Goal: Task Accomplishment & Management: Complete application form

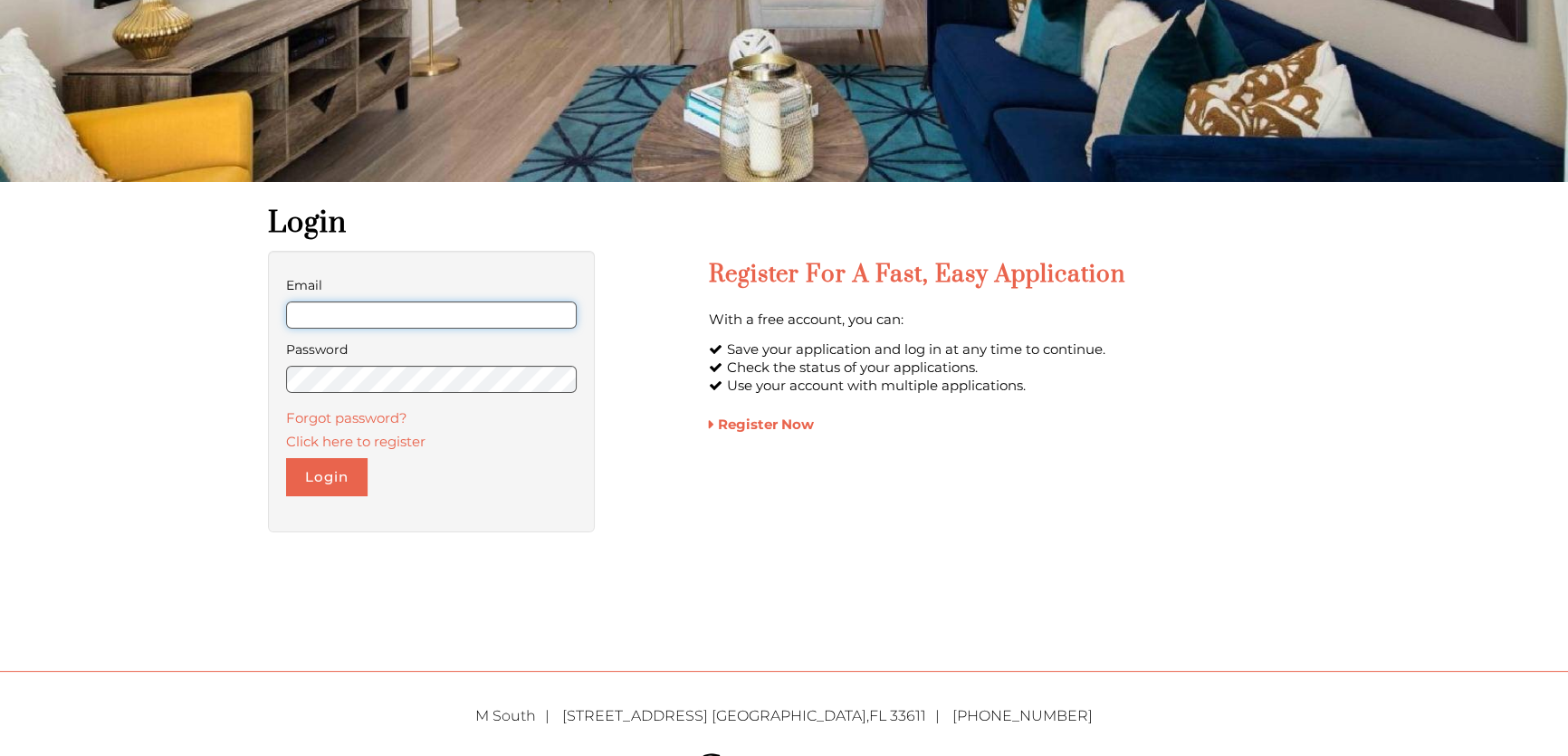
scroll to position [329, 0]
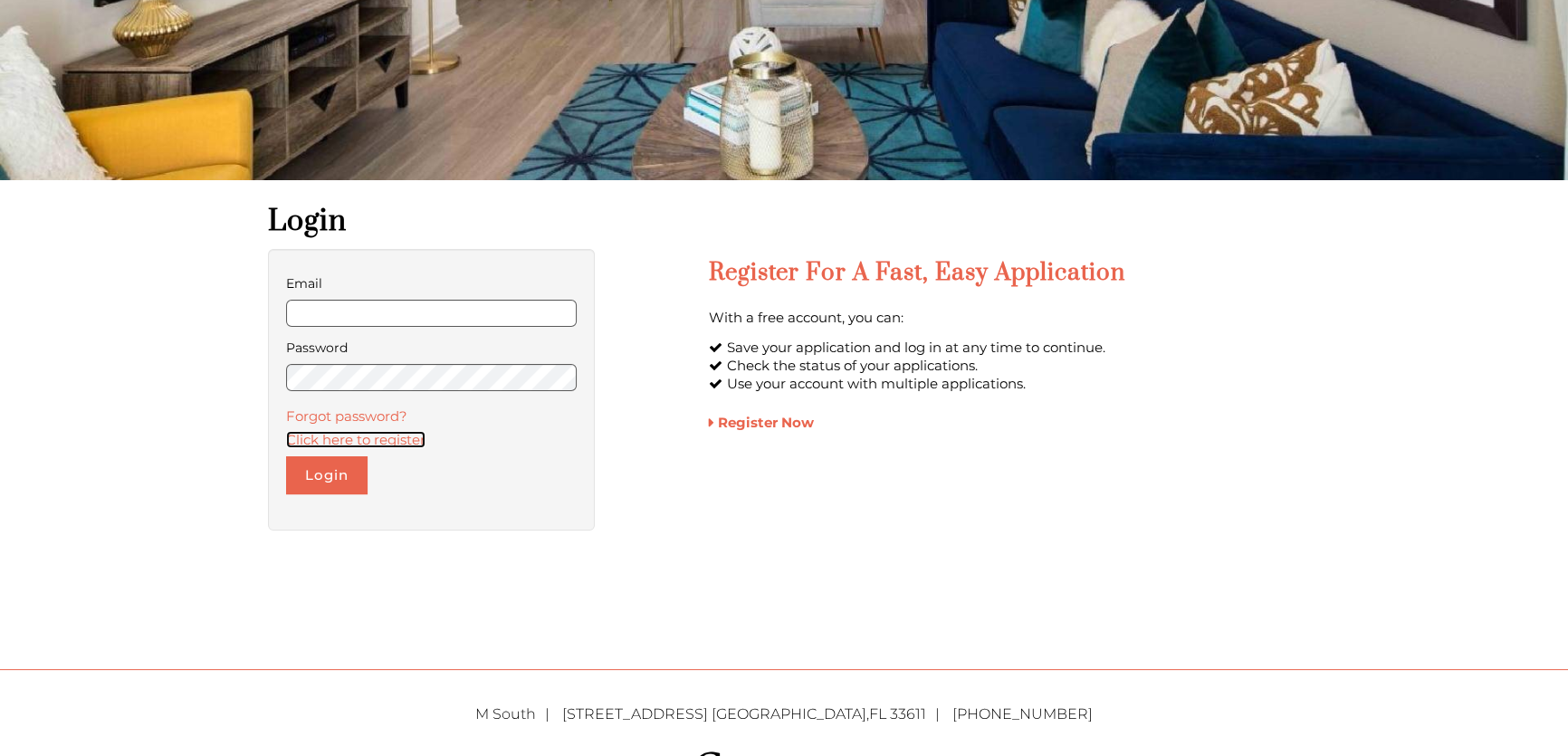
click at [380, 443] on link "Click here to register" at bounding box center [356, 439] width 140 height 17
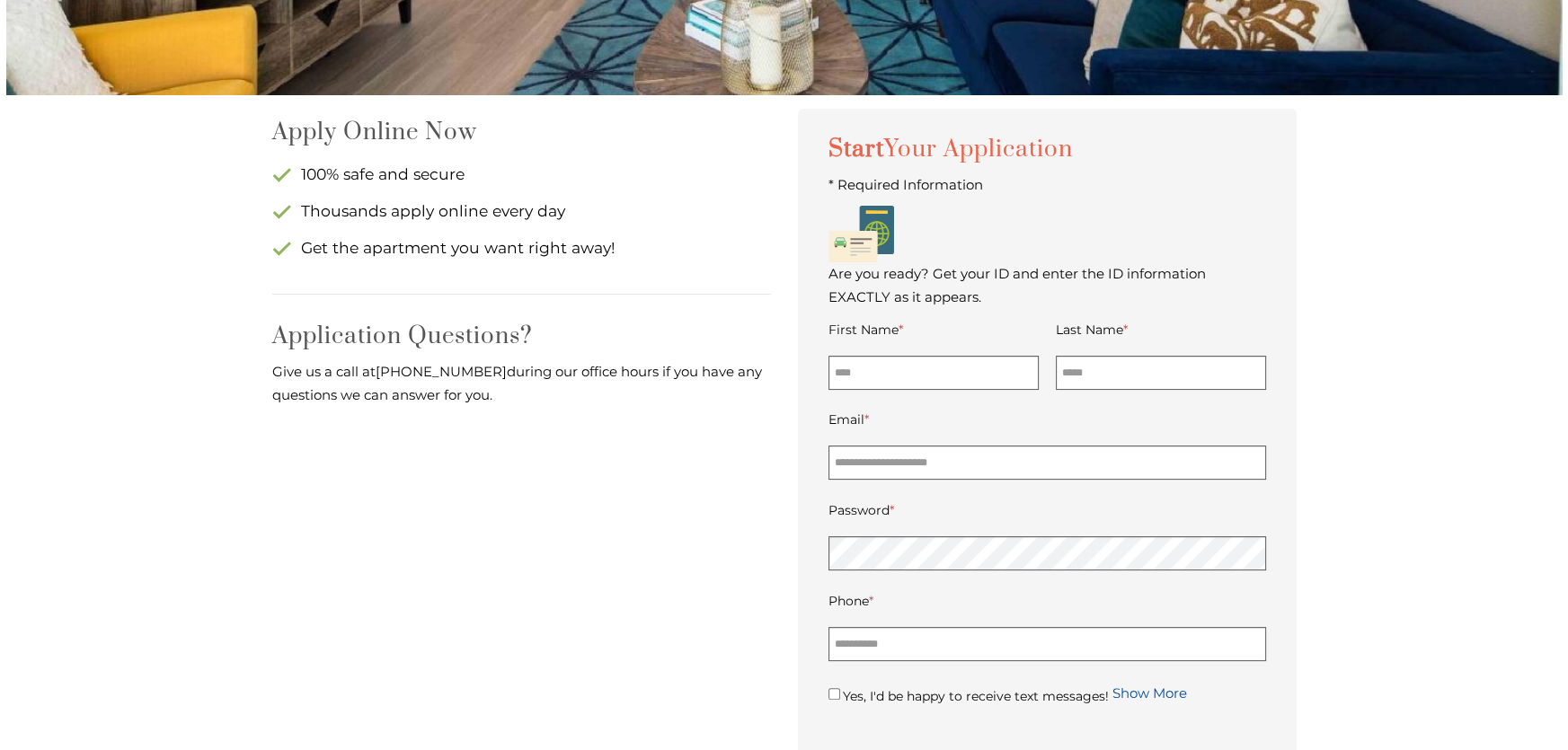
scroll to position [490, 0]
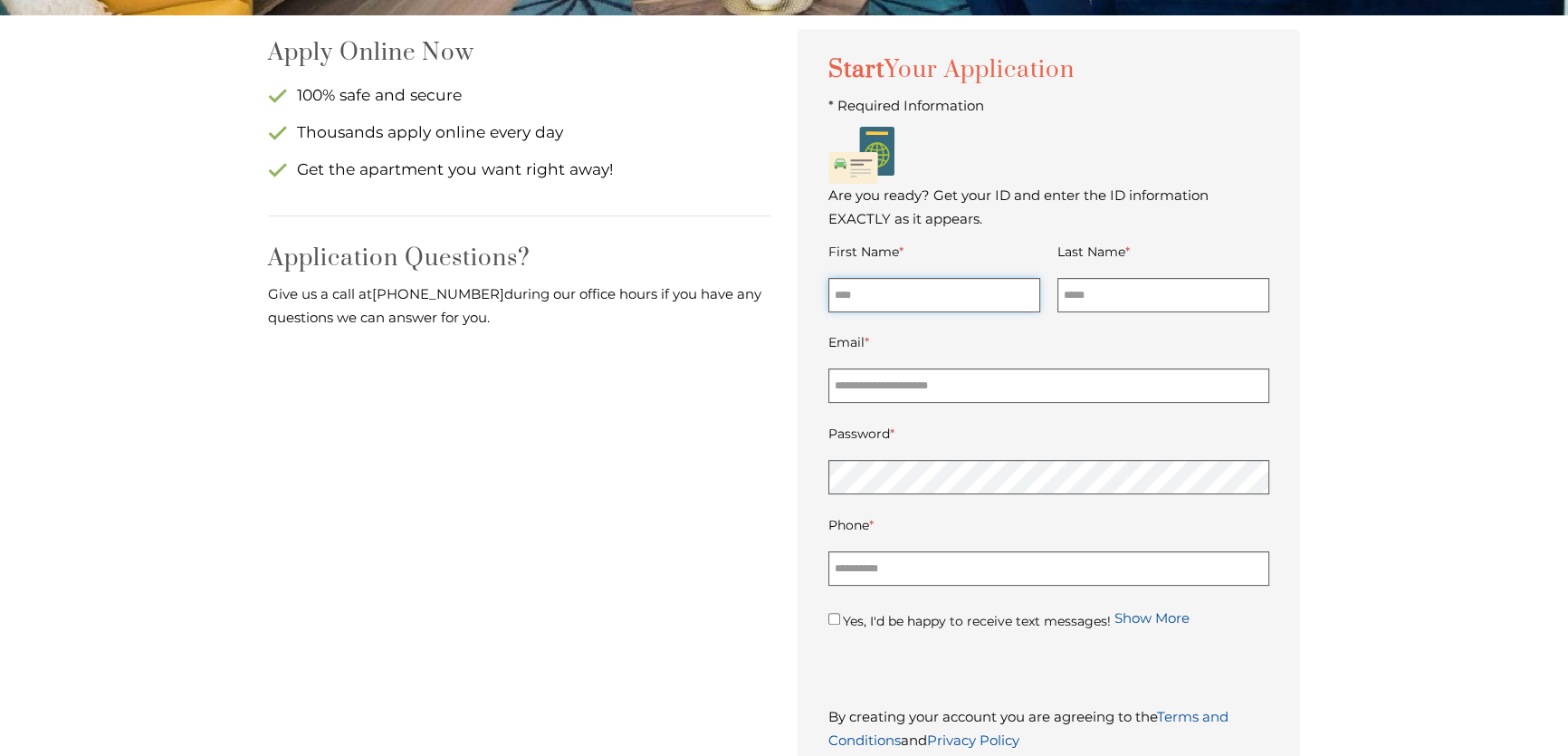
click at [885, 299] on input "First Name *" at bounding box center [934, 295] width 212 height 35
type input "*"
type input "*****"
click at [1075, 293] on input "Last Name *" at bounding box center [1163, 295] width 212 height 35
type input "*********"
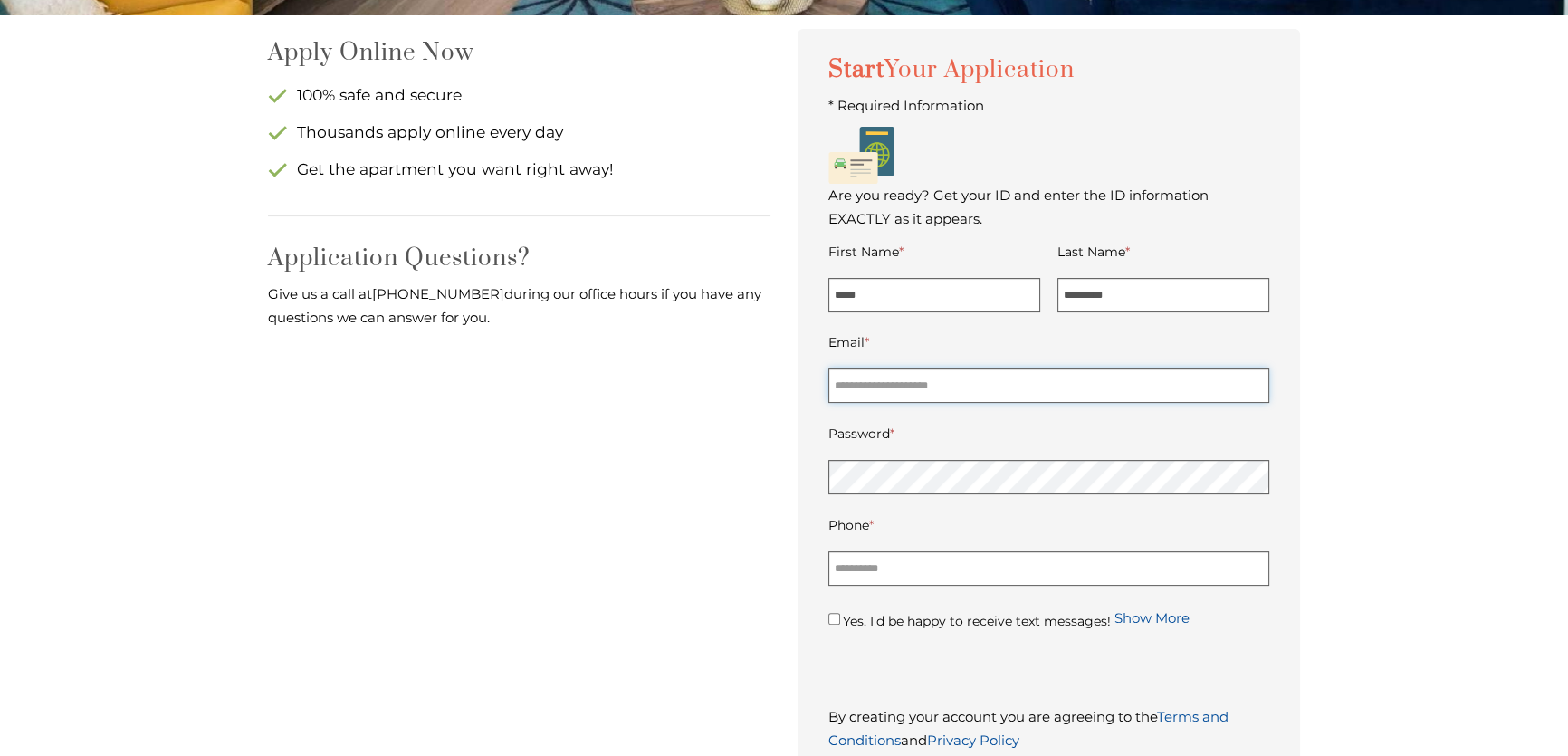
click at [1032, 394] on input "Email *" at bounding box center [1048, 385] width 441 height 35
type input "**********"
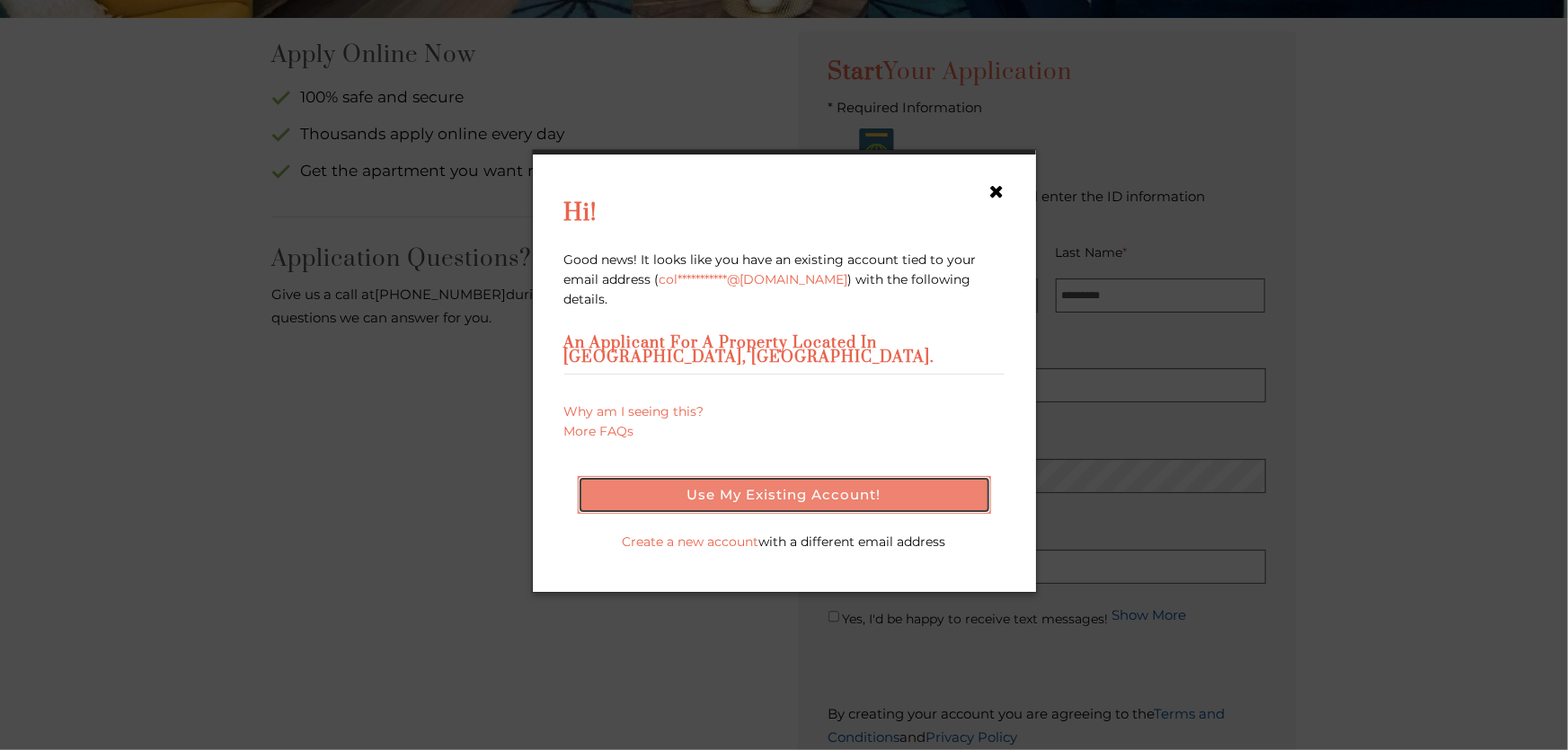
click at [970, 476] on button "Use my existing account!" at bounding box center [784, 494] width 413 height 37
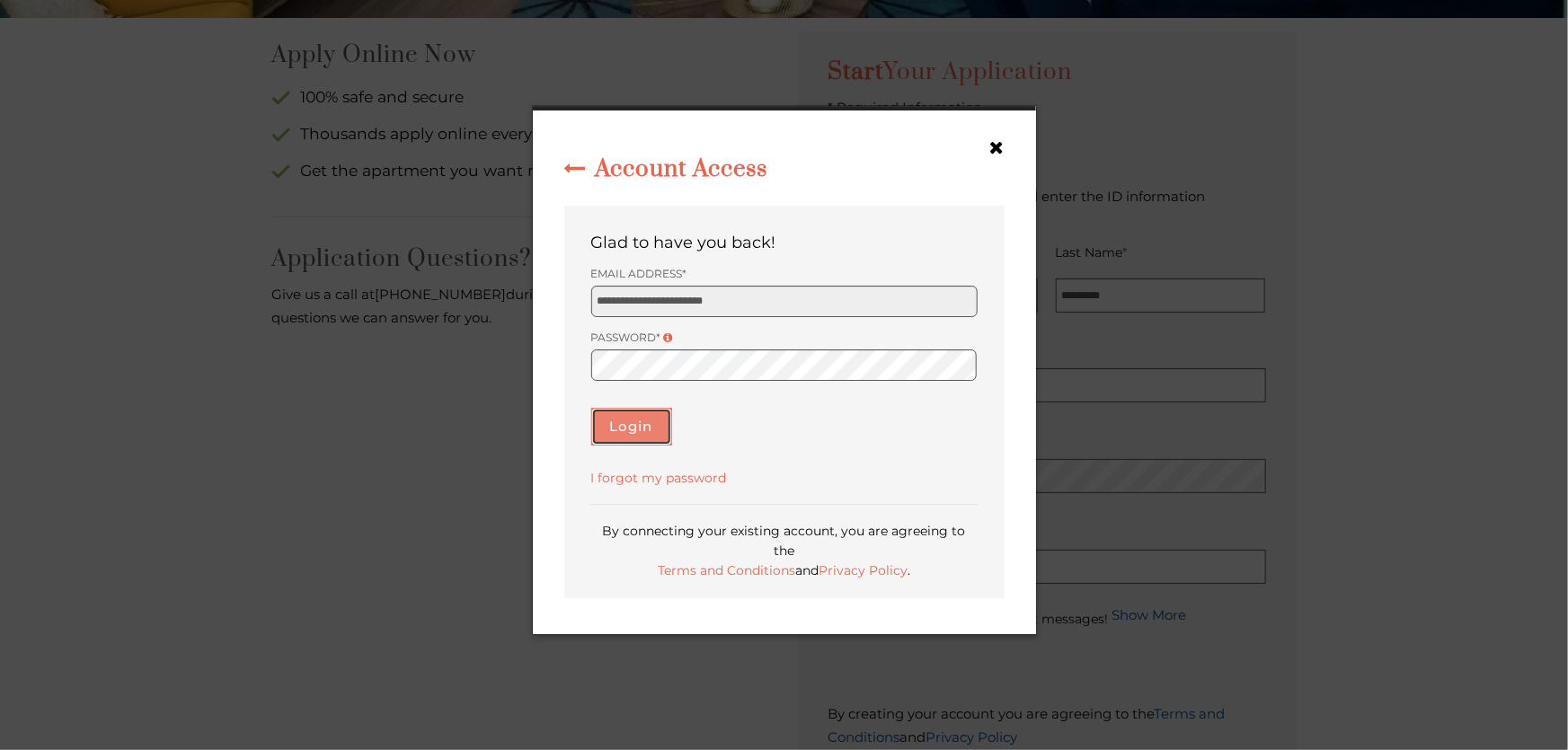
click at [648, 427] on button "Login" at bounding box center [631, 427] width 81 height 37
click at [728, 462] on div "Login" at bounding box center [784, 435] width 386 height 56
click at [638, 423] on button "Login" at bounding box center [631, 427] width 81 height 37
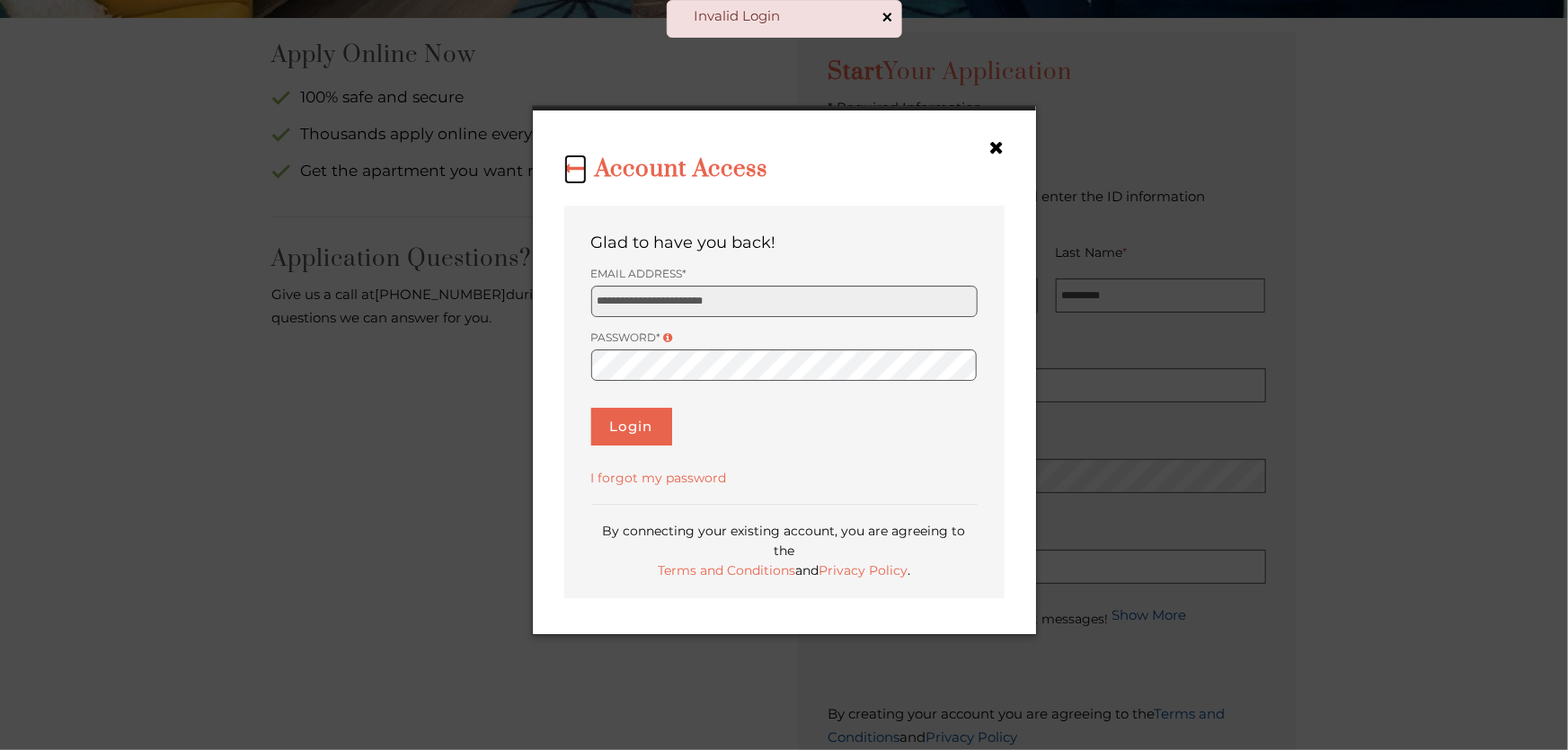
click at [575, 175] on icon "Back" at bounding box center [575, 168] width 23 height 22
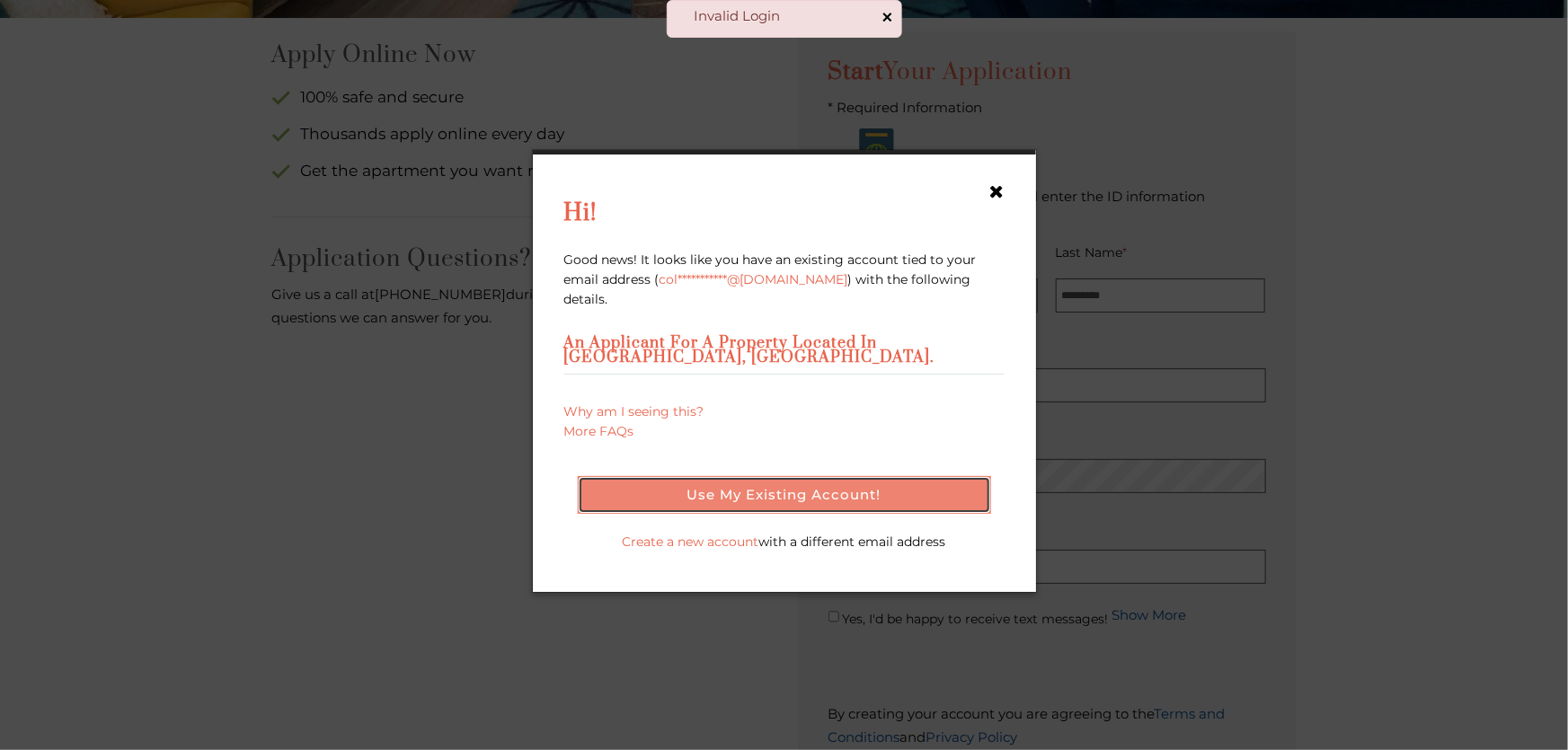
click at [784, 489] on button "Use my existing account!" at bounding box center [784, 494] width 413 height 37
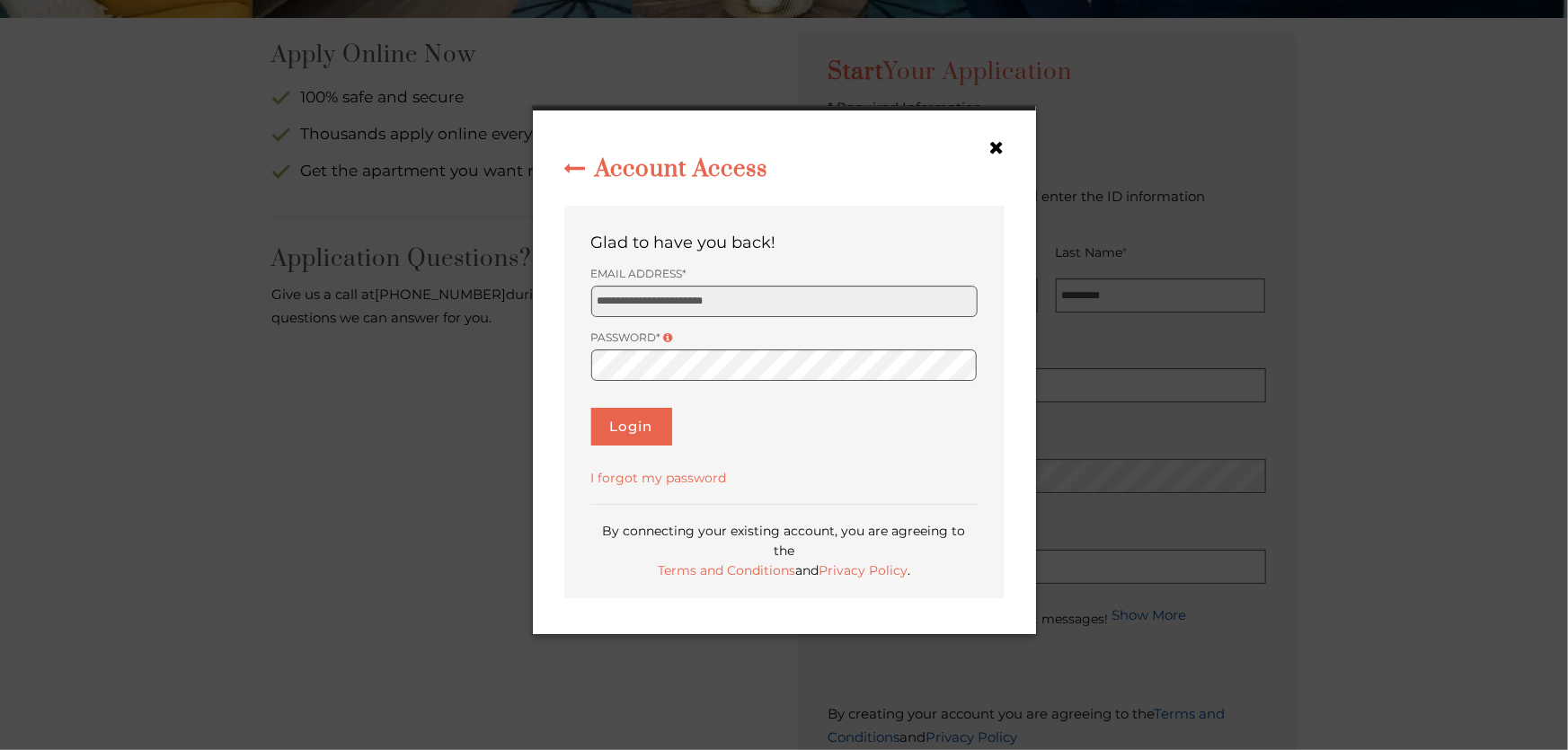
click at [794, 406] on div "**********" at bounding box center [784, 401] width 440 height 392
click at [656, 425] on button "Login" at bounding box center [631, 427] width 81 height 37
click at [648, 431] on button "Login" at bounding box center [631, 427] width 81 height 37
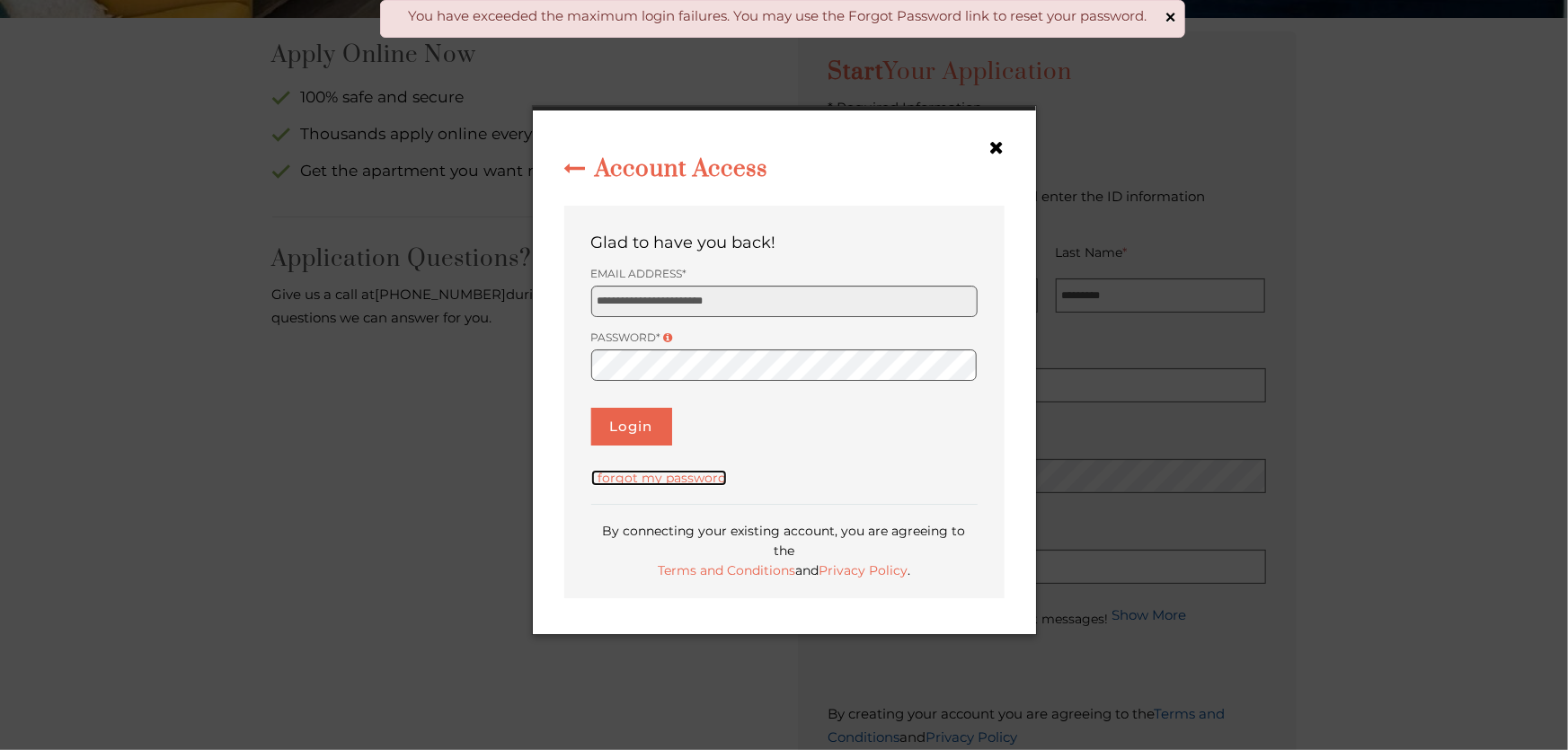
click at [712, 486] on link "I forgot my password" at bounding box center [659, 478] width 136 height 16
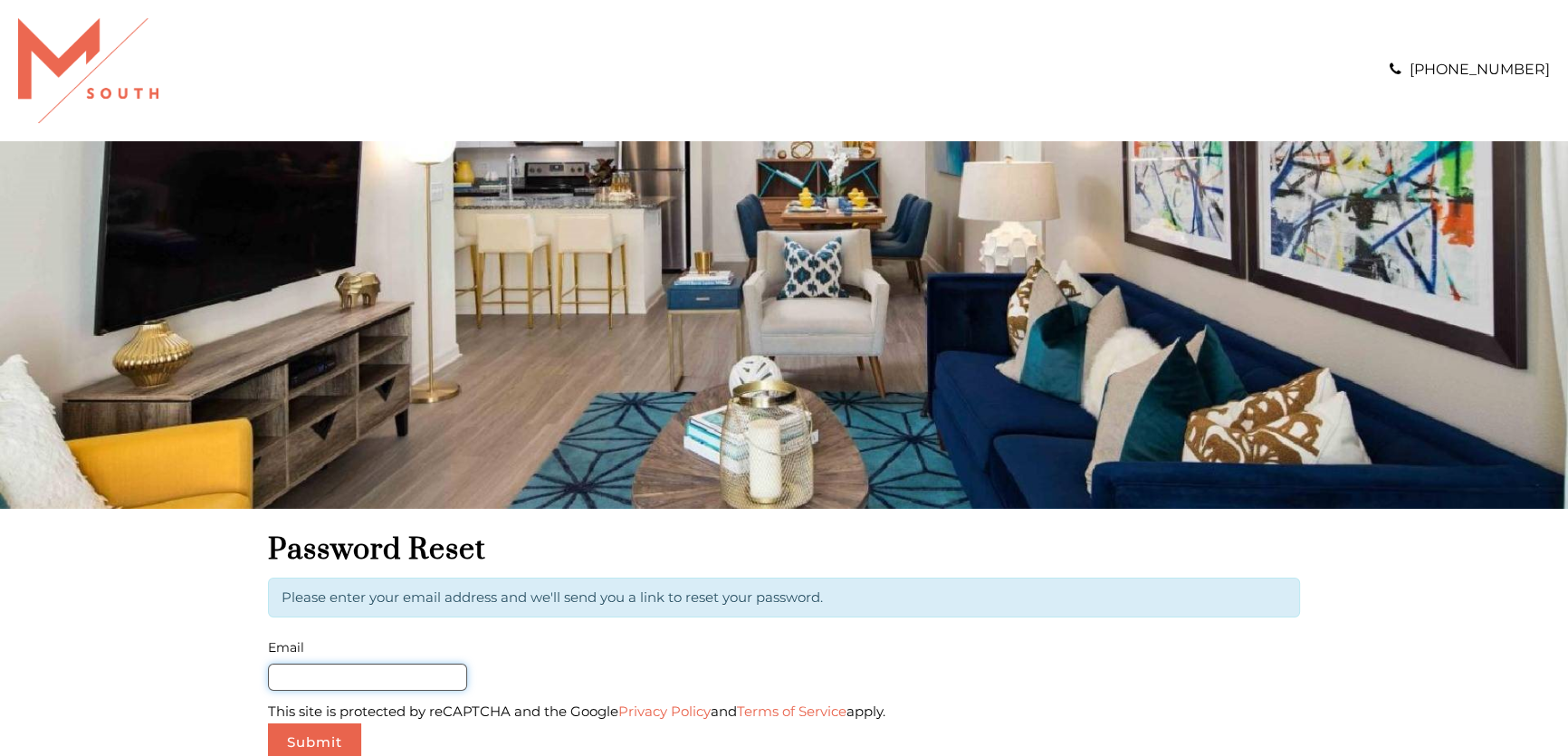
click at [422, 679] on input "Email" at bounding box center [366, 677] width 199 height 27
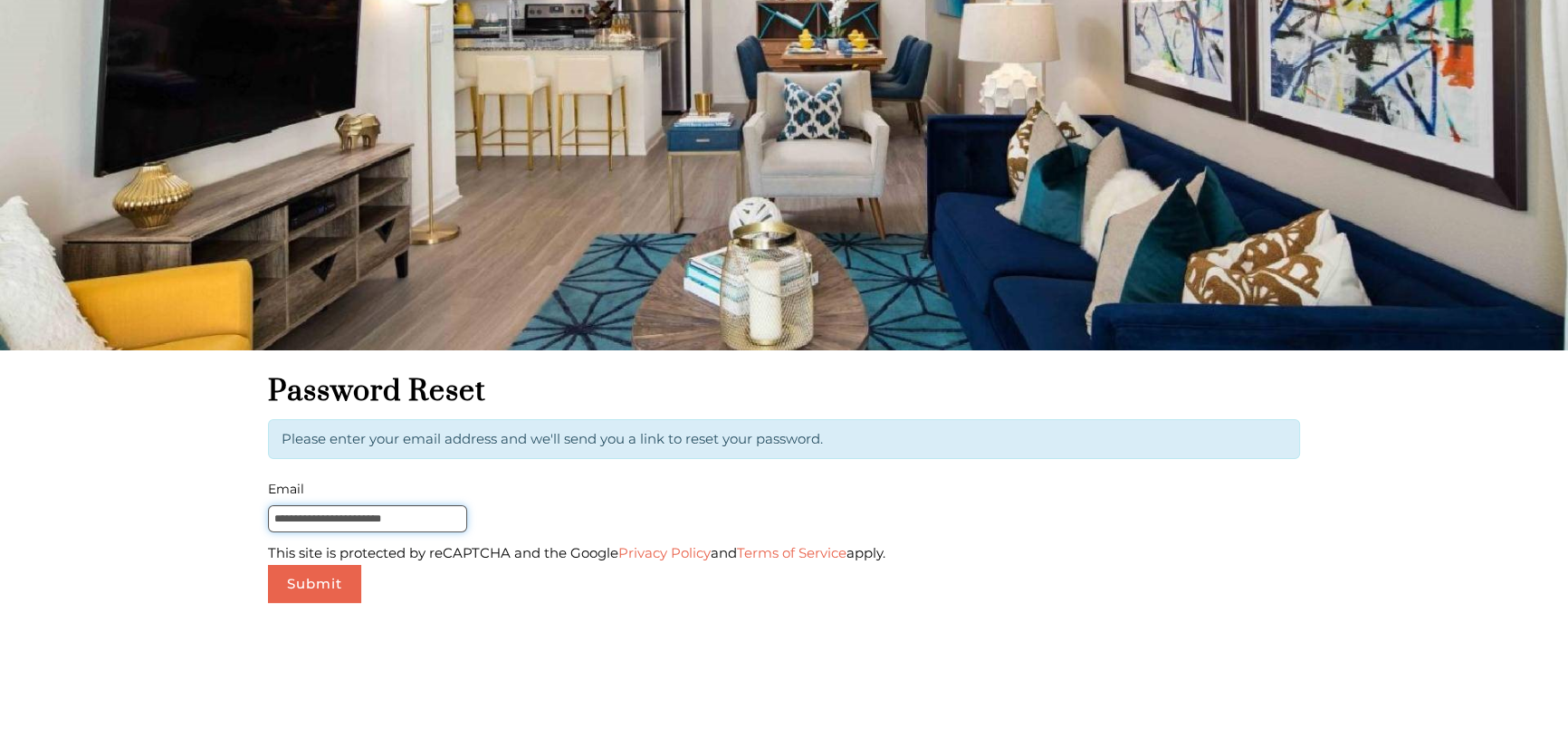
scroll to position [163, 0]
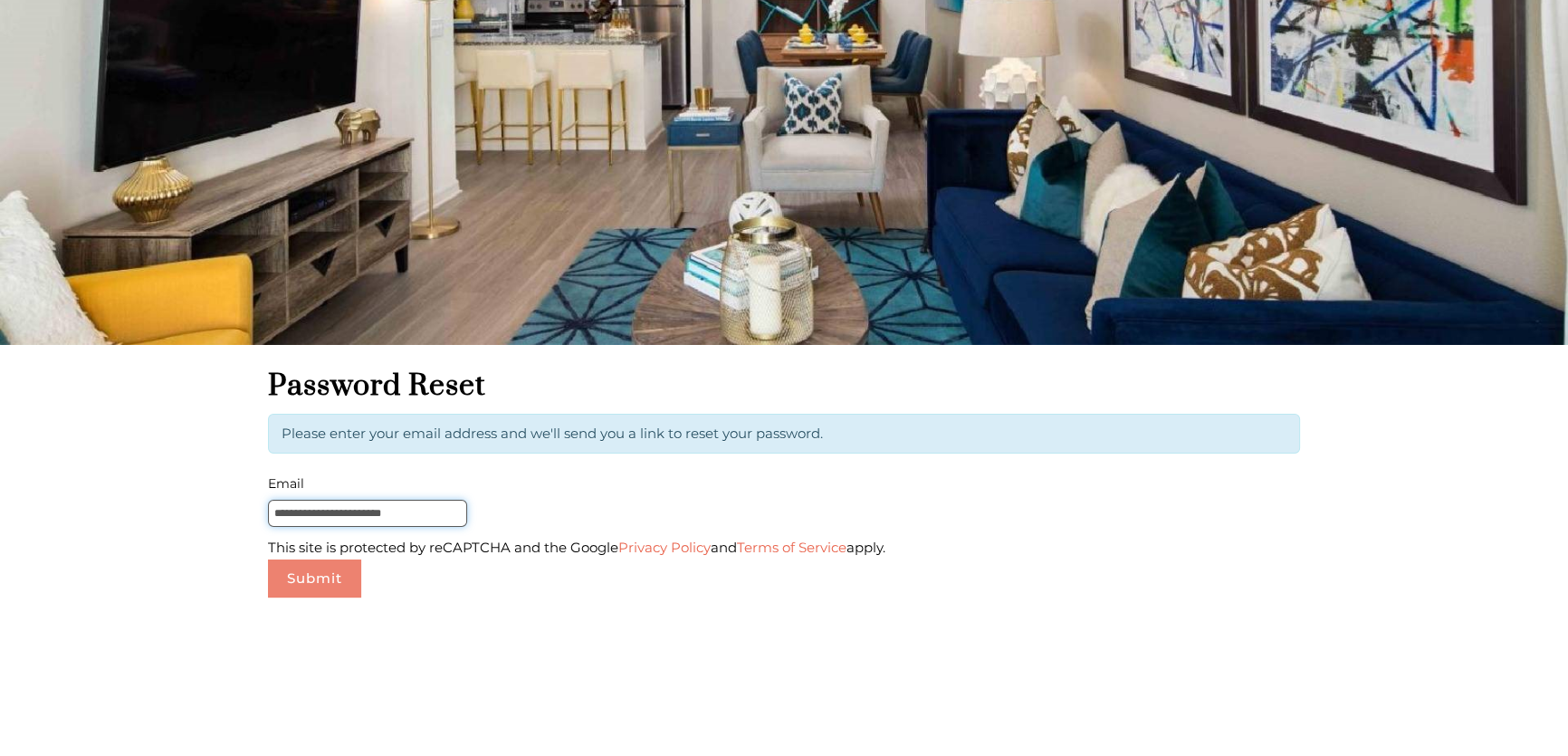
type input "**********"
click at [319, 579] on button "Submit" at bounding box center [314, 579] width 93 height 38
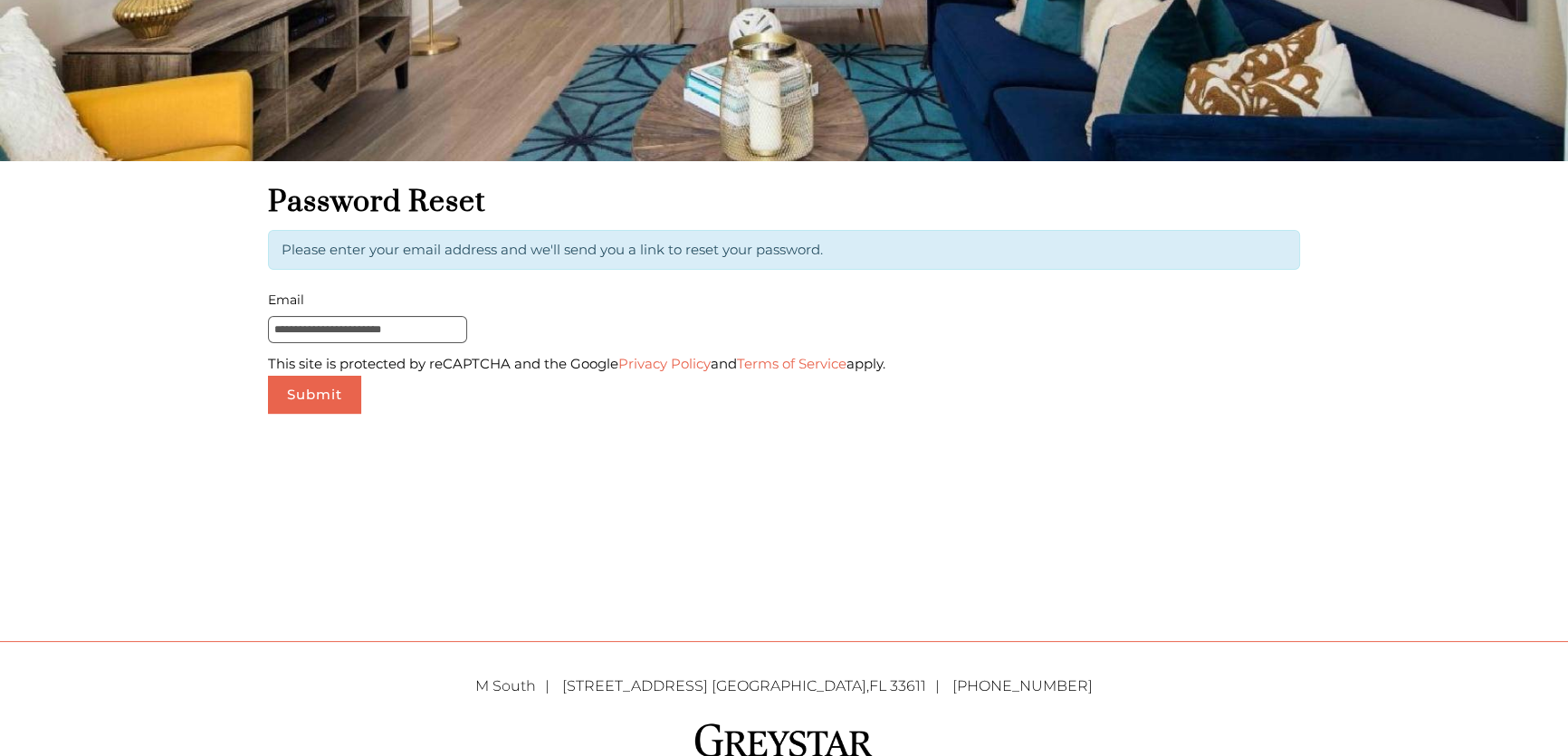
scroll to position [411, 0]
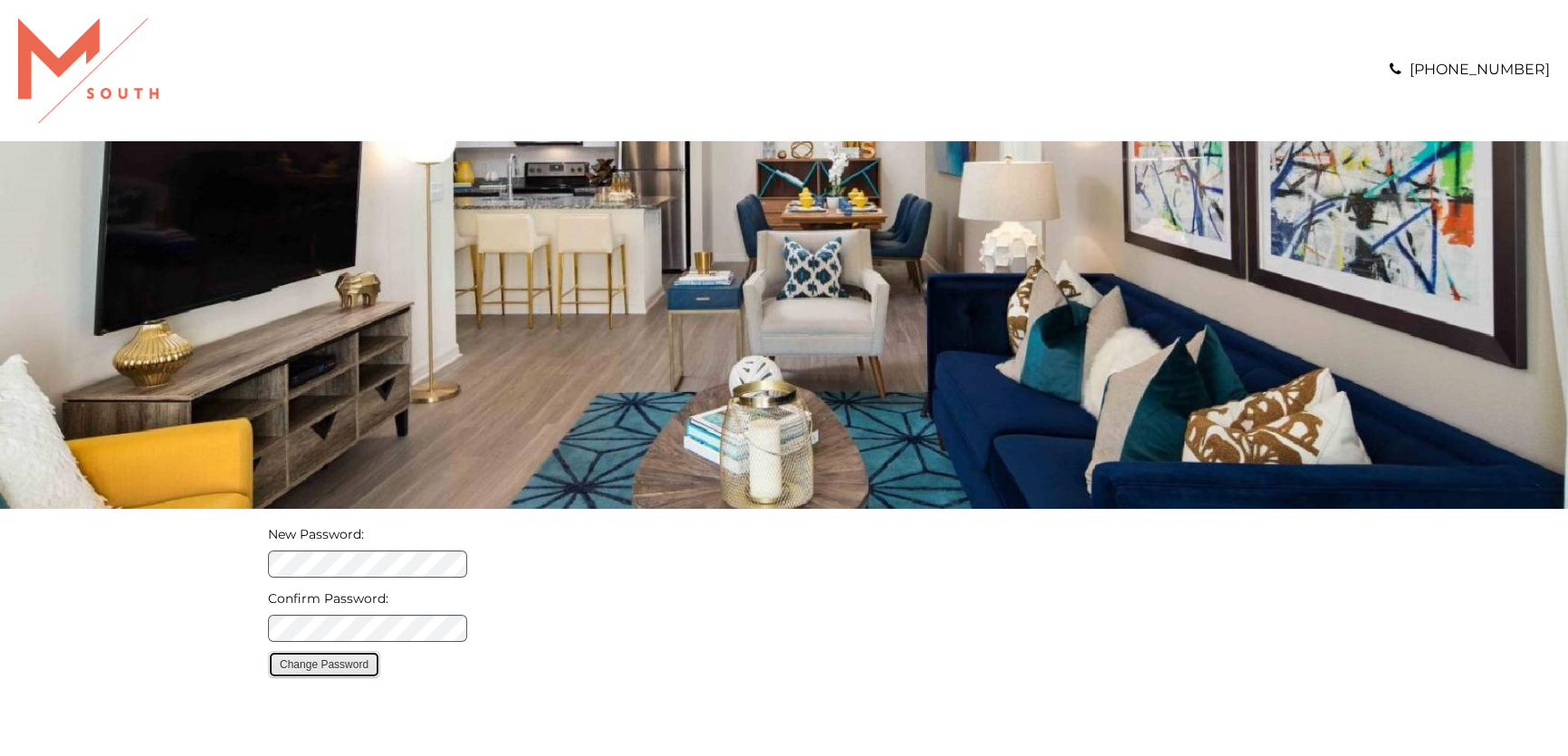
click at [326, 670] on button "Change Password" at bounding box center [323, 664] width 112 height 27
click at [324, 655] on button "Change Password" at bounding box center [323, 664] width 112 height 27
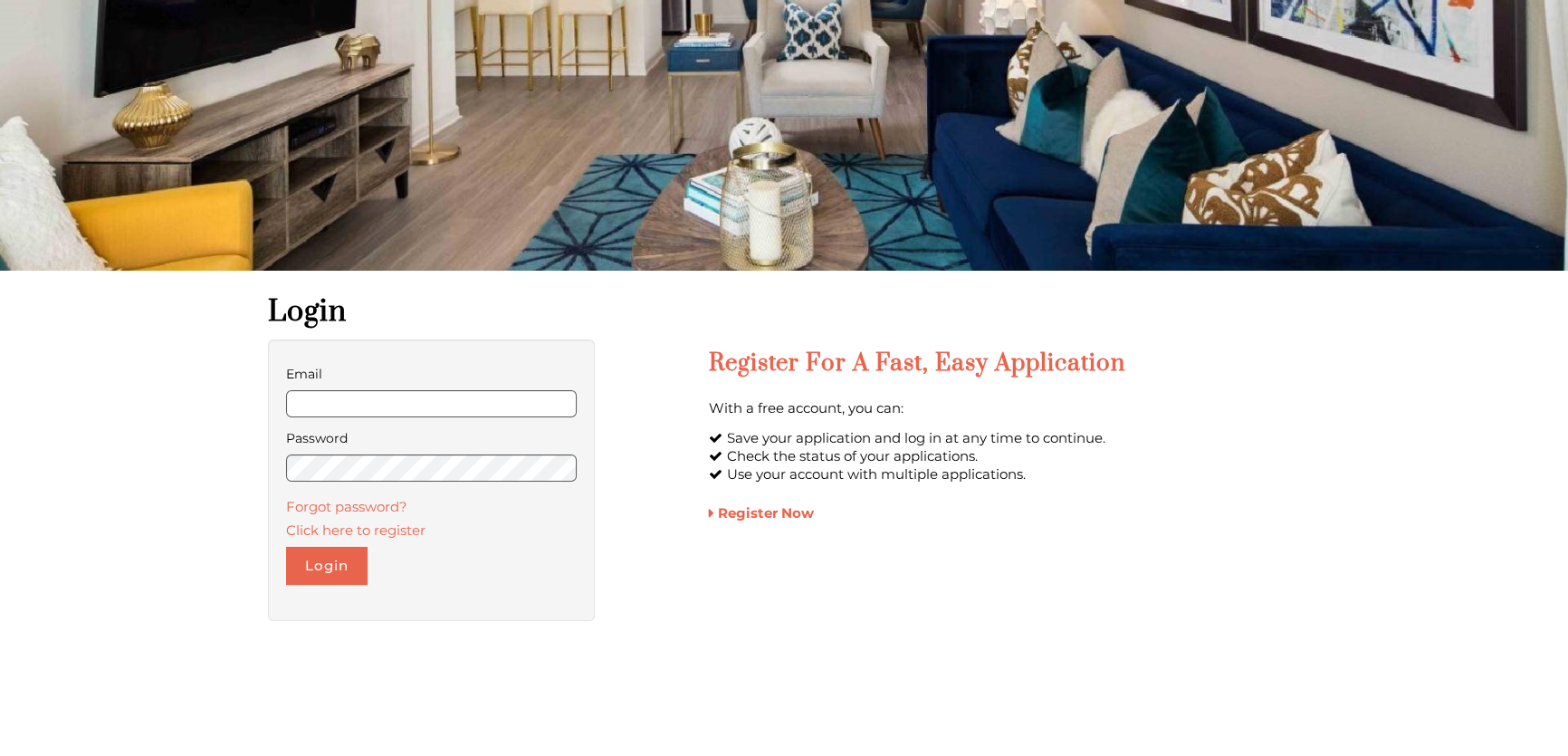
scroll to position [247, 0]
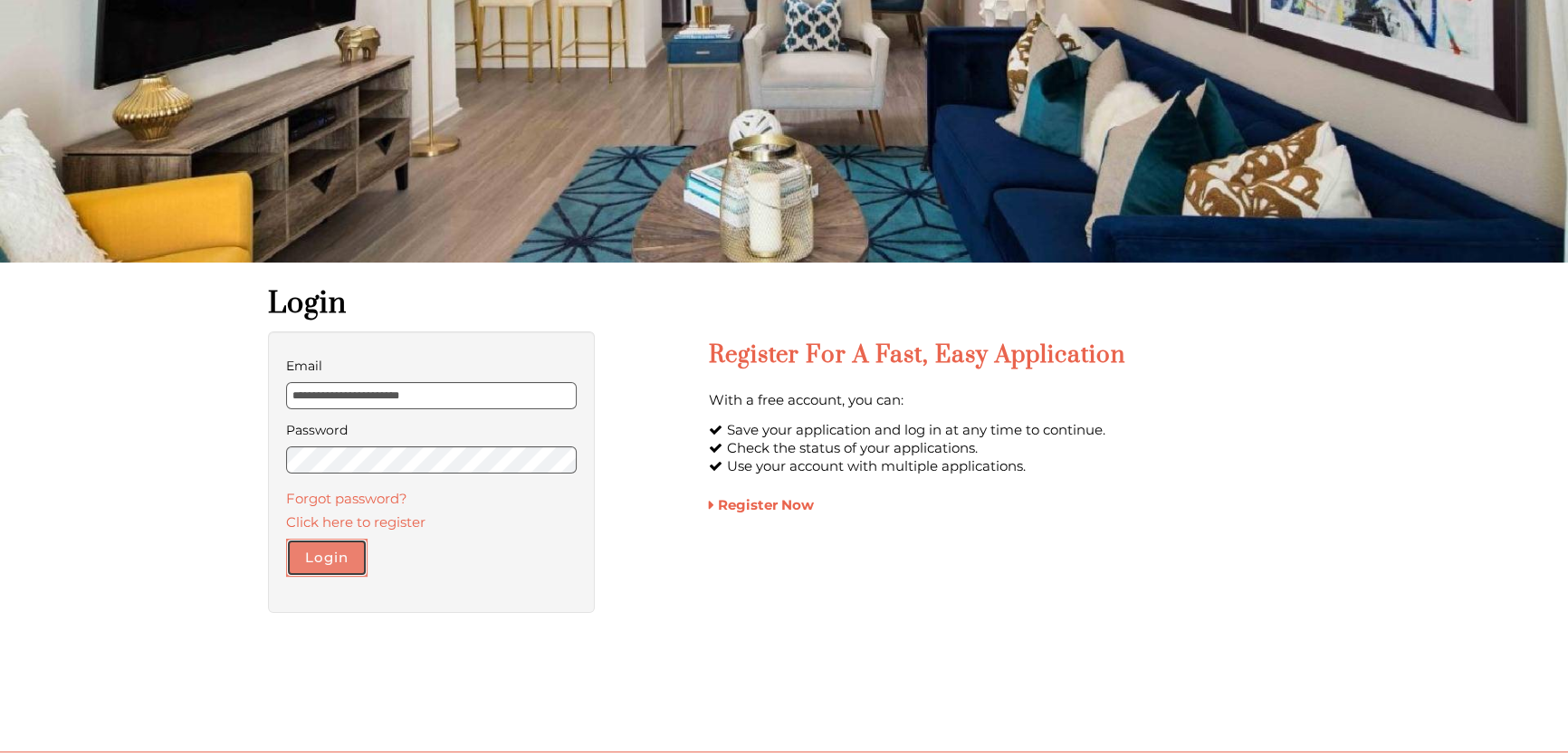
click at [342, 555] on button "Login" at bounding box center [327, 558] width 81 height 38
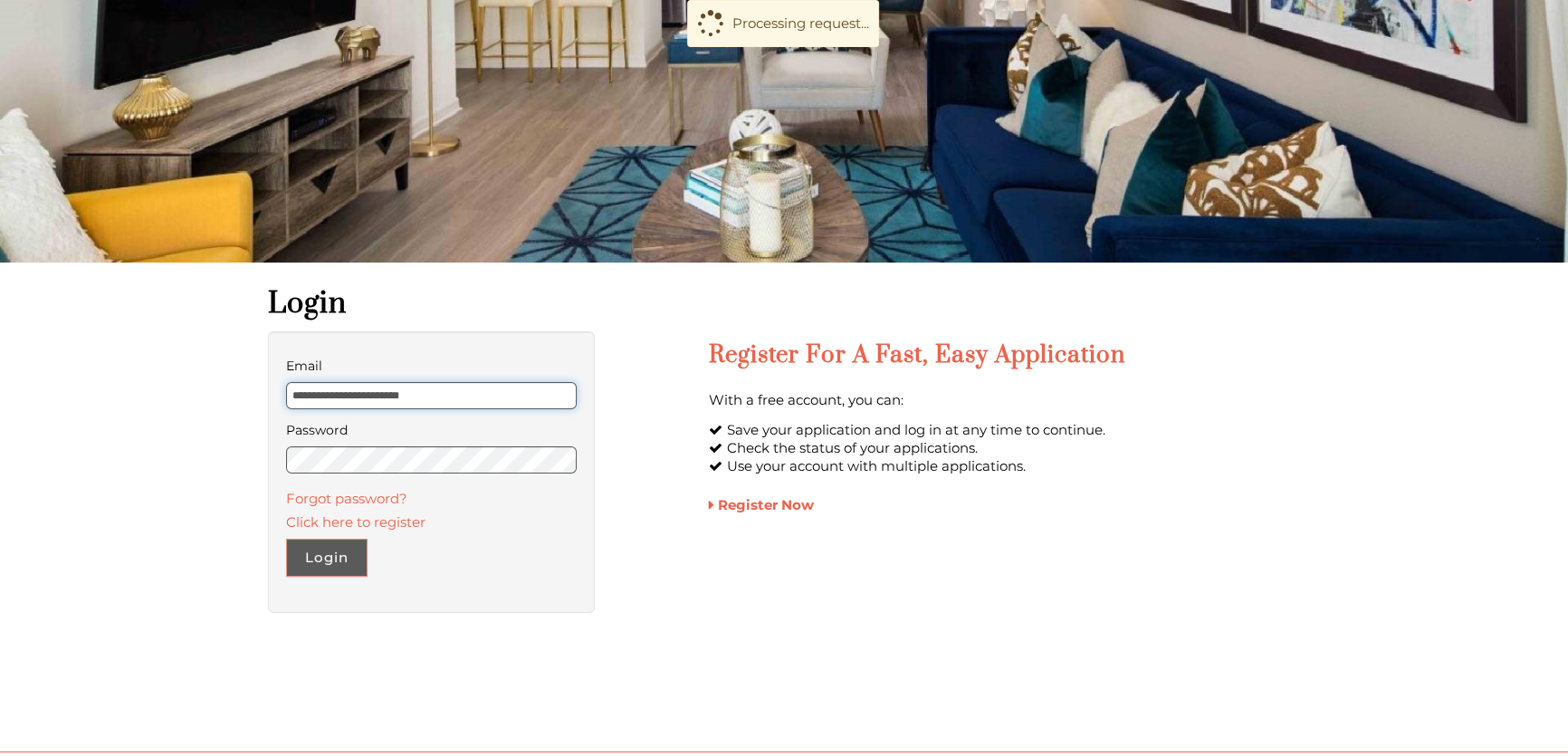
click at [455, 393] on input "**********" at bounding box center [431, 395] width 290 height 27
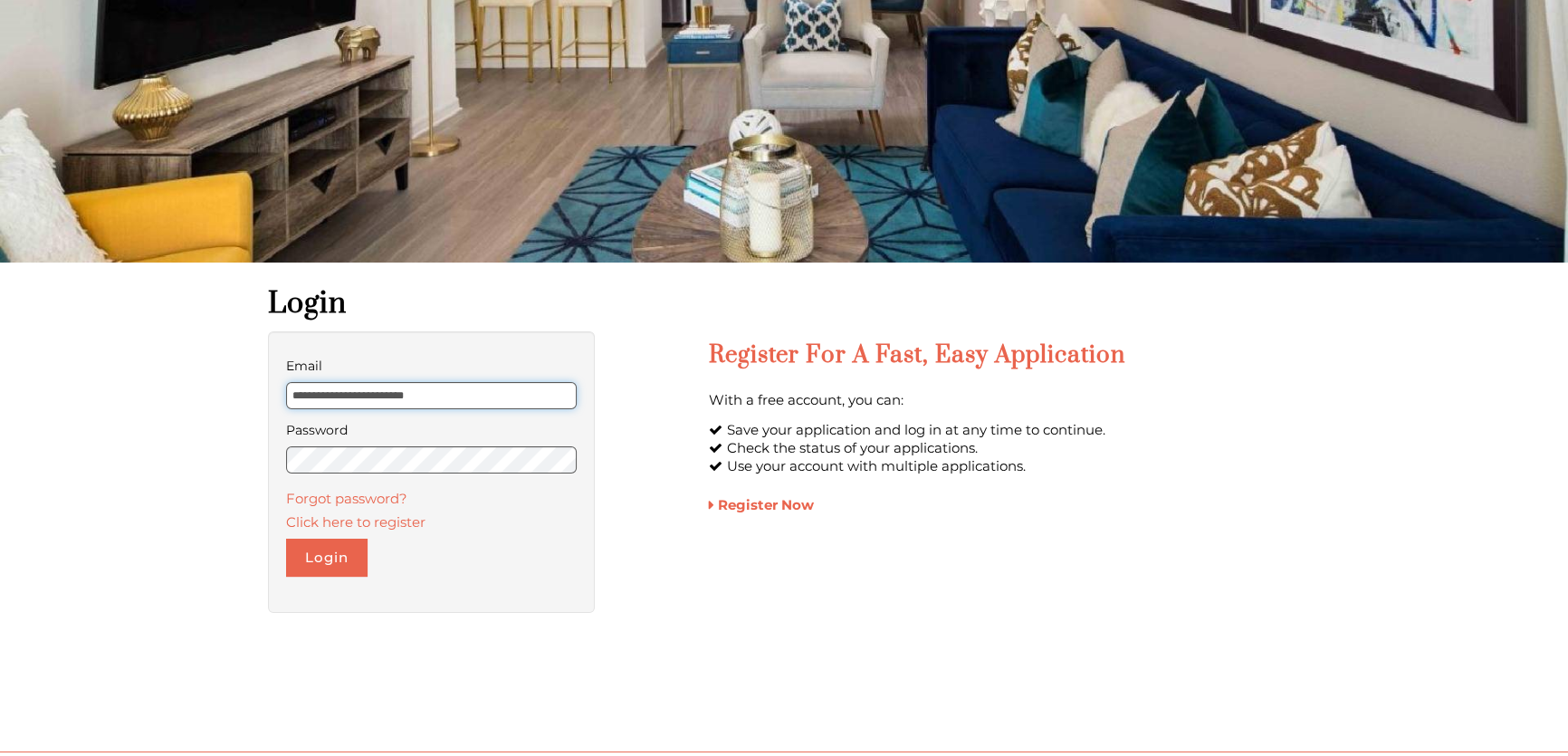
type input "**********"
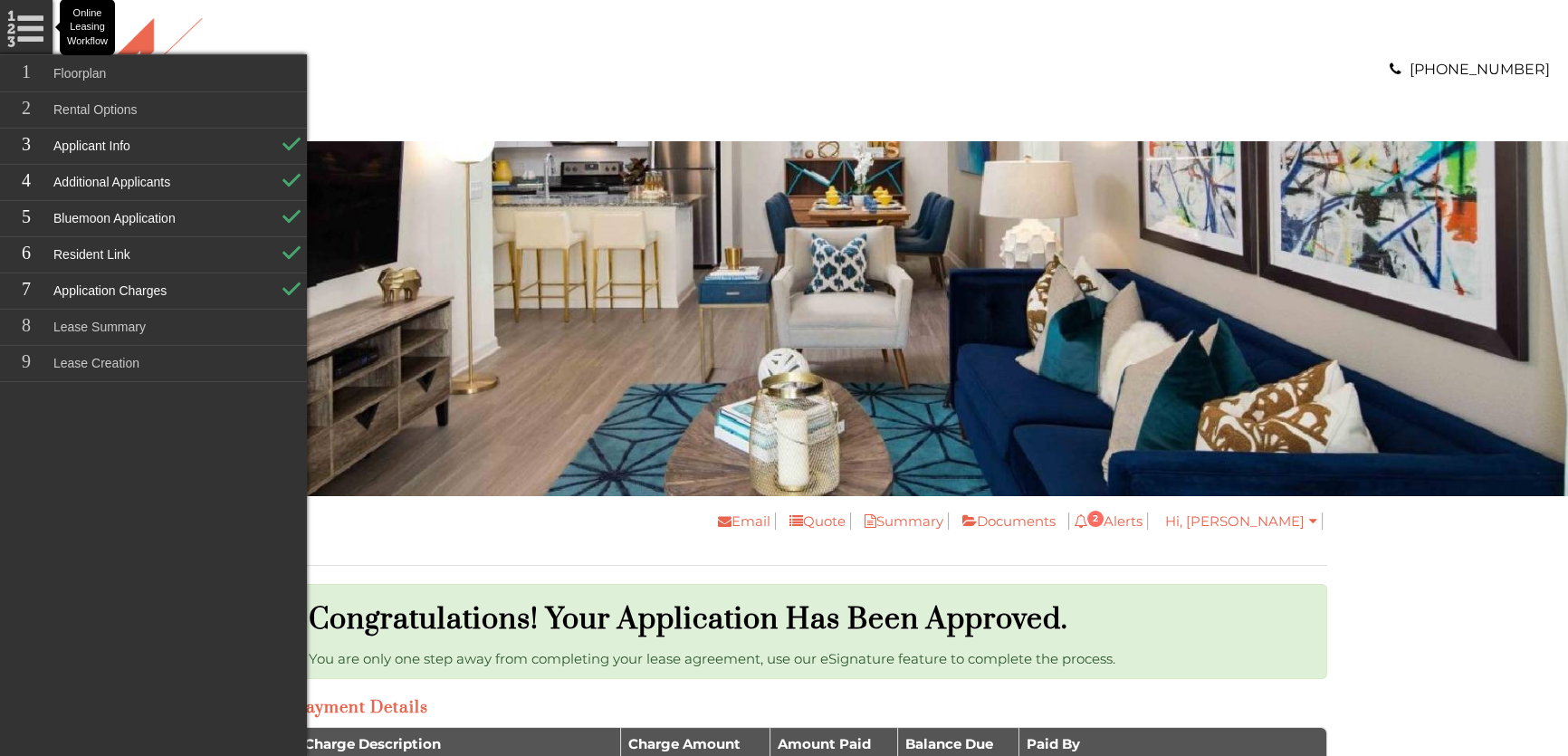
click at [733, 613] on h1 "Congratulations! Your application has been approved." at bounding box center [801, 619] width 986 height 37
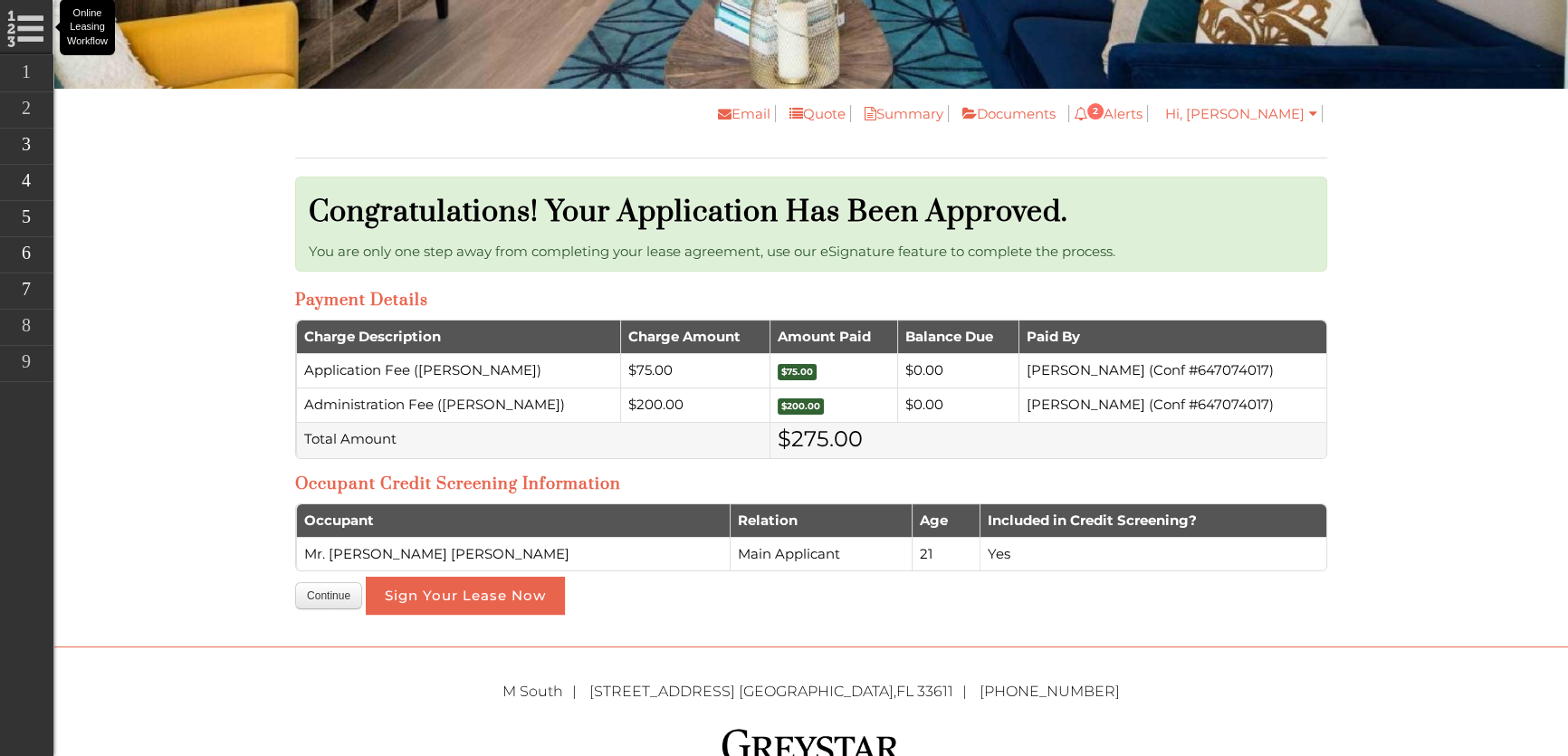
scroll to position [411, 0]
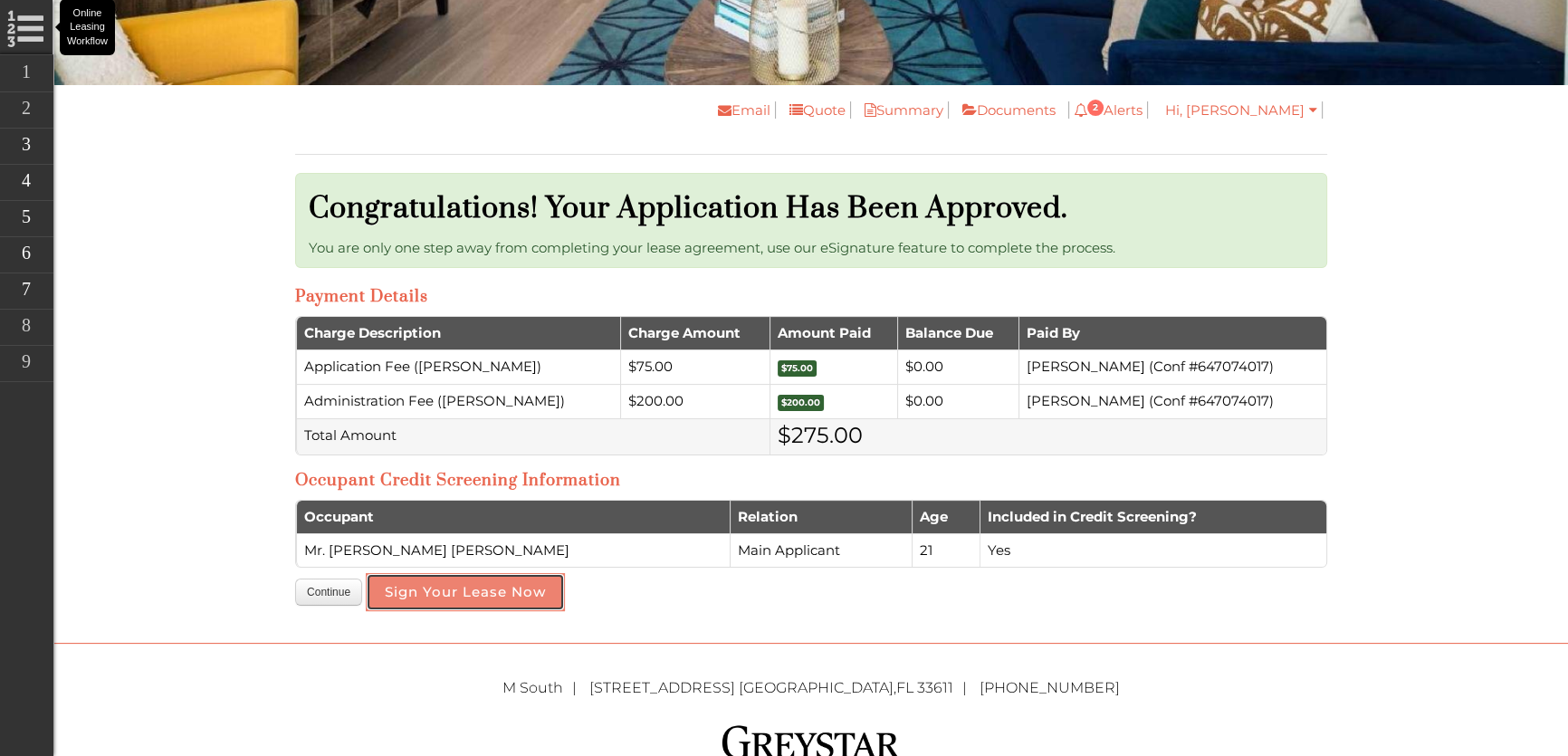
click at [521, 597] on button "Sign Your Lease Now" at bounding box center [465, 592] width 199 height 38
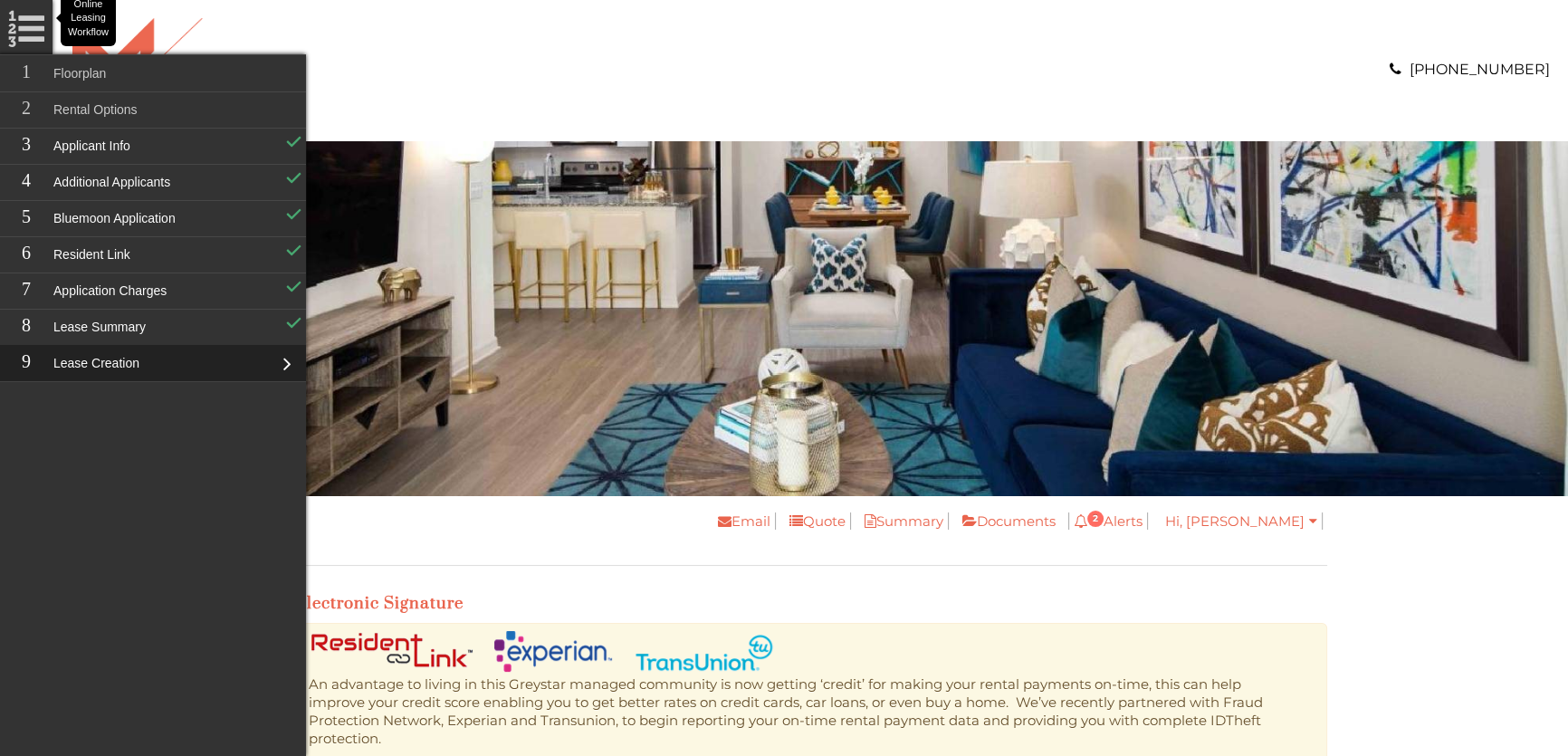
click at [643, 289] on img "banner" at bounding box center [811, 319] width 1514 height 355
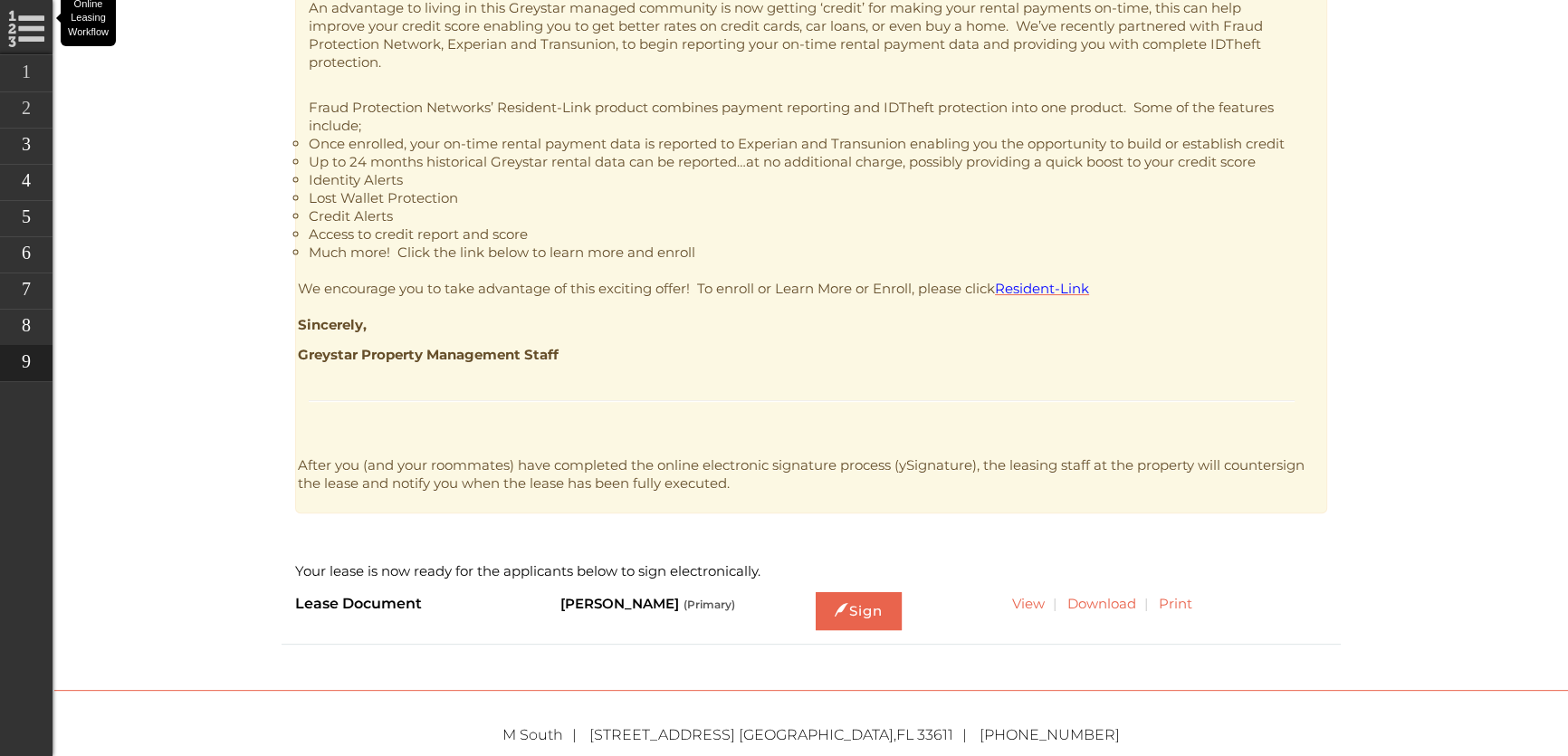
scroll to position [823, 0]
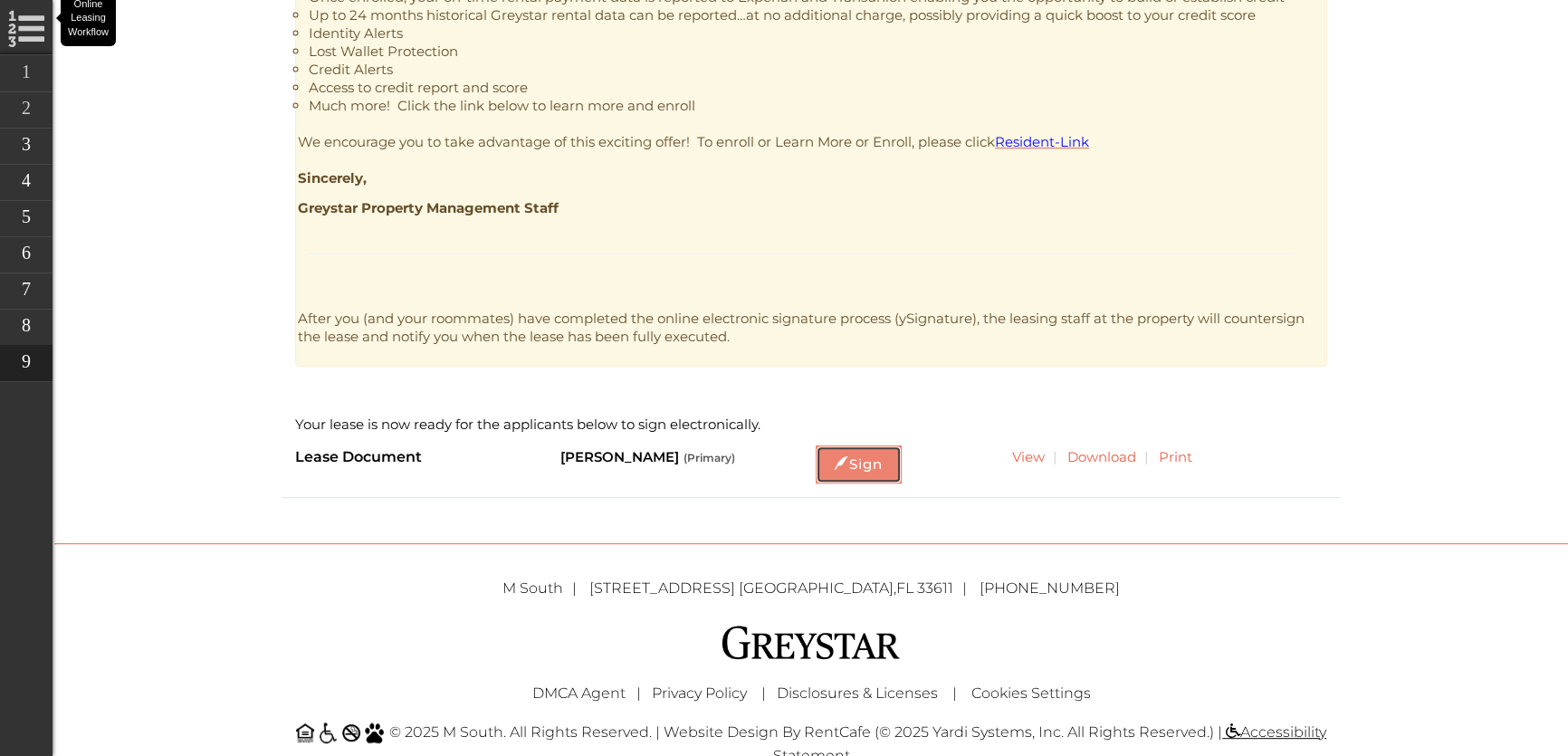
click at [848, 477] on link "Sign" at bounding box center [858, 465] width 86 height 38
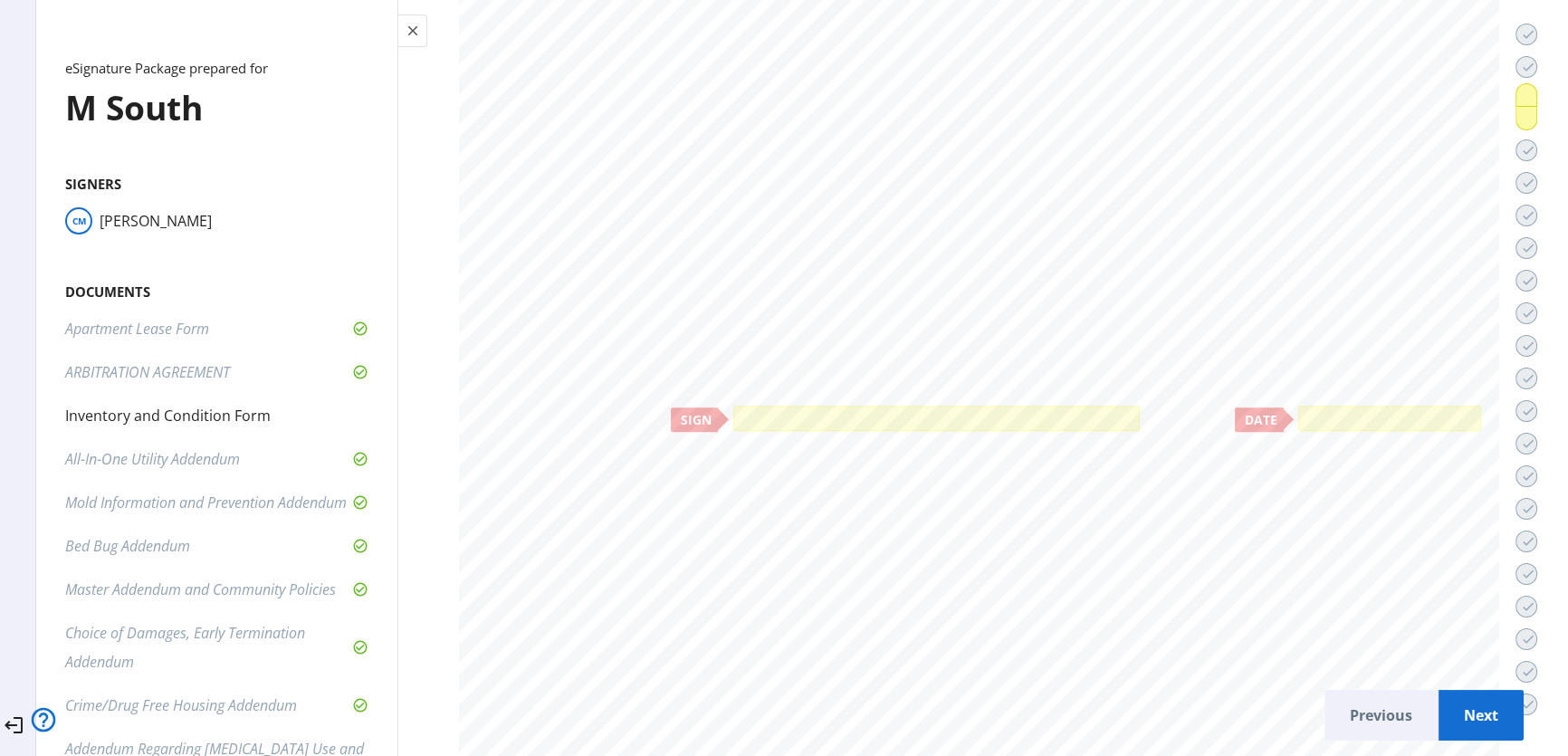
scroll to position [27790, 0]
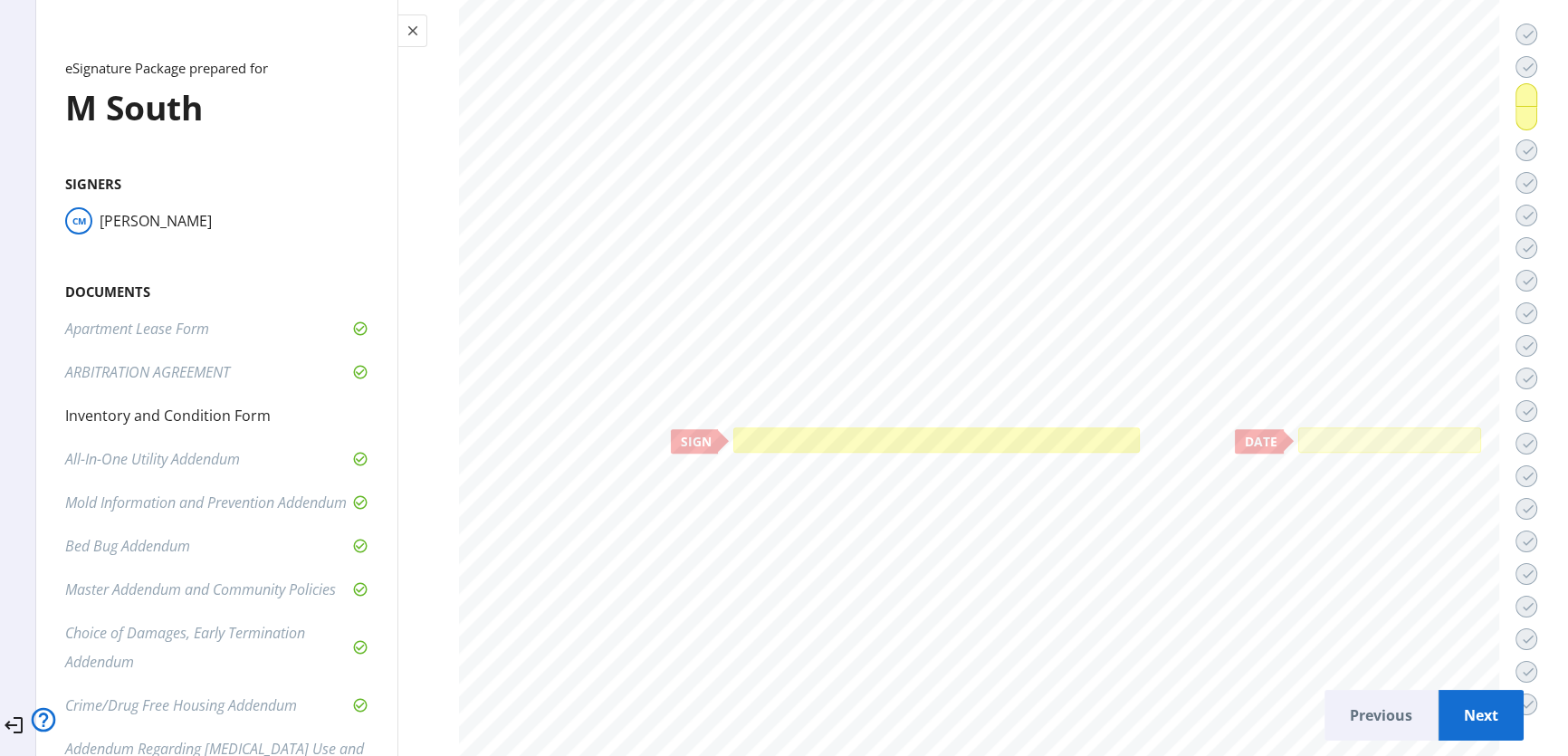
click at [1006, 432] on div at bounding box center [936, 440] width 397 height 16
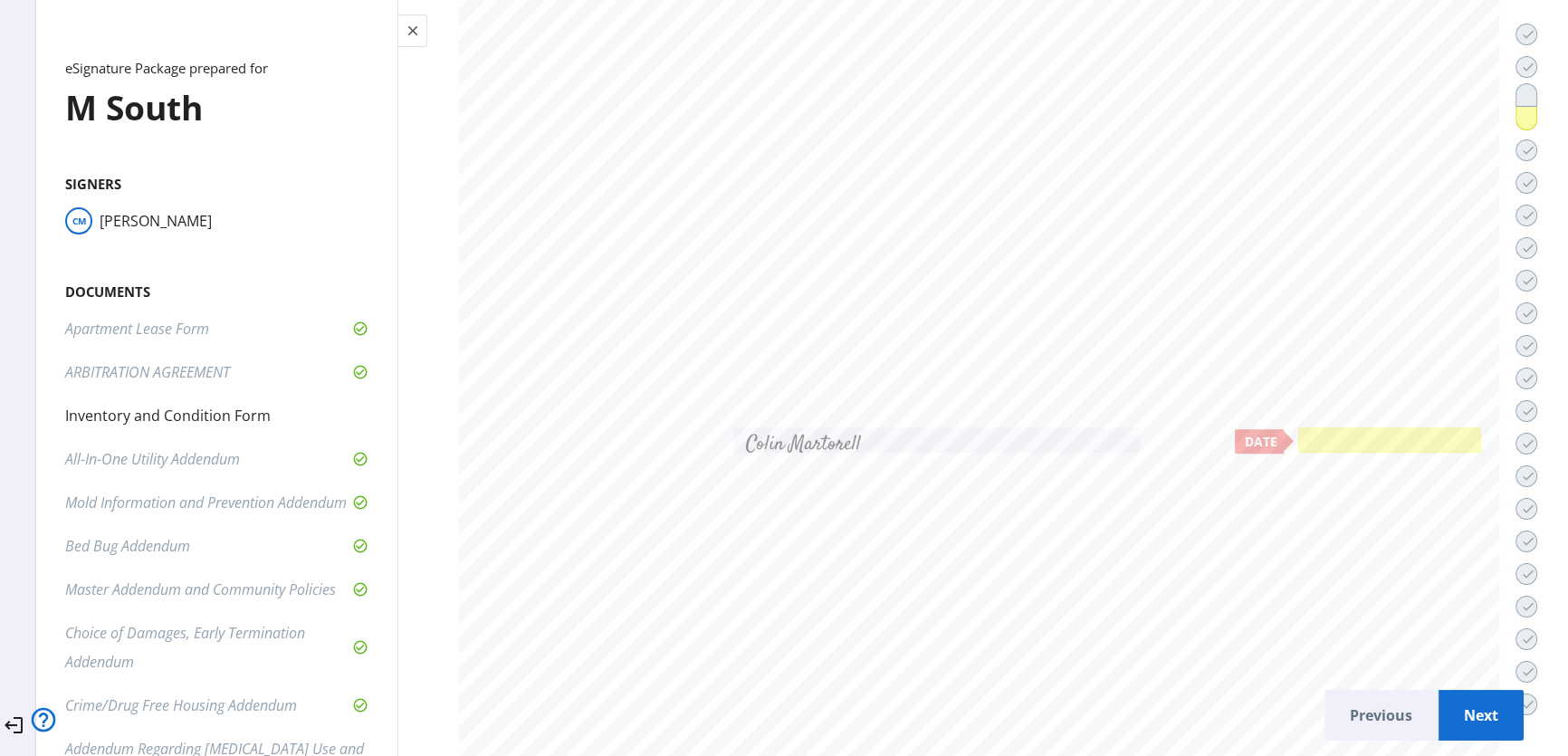
click at [1304, 432] on div at bounding box center [1390, 440] width 174 height 16
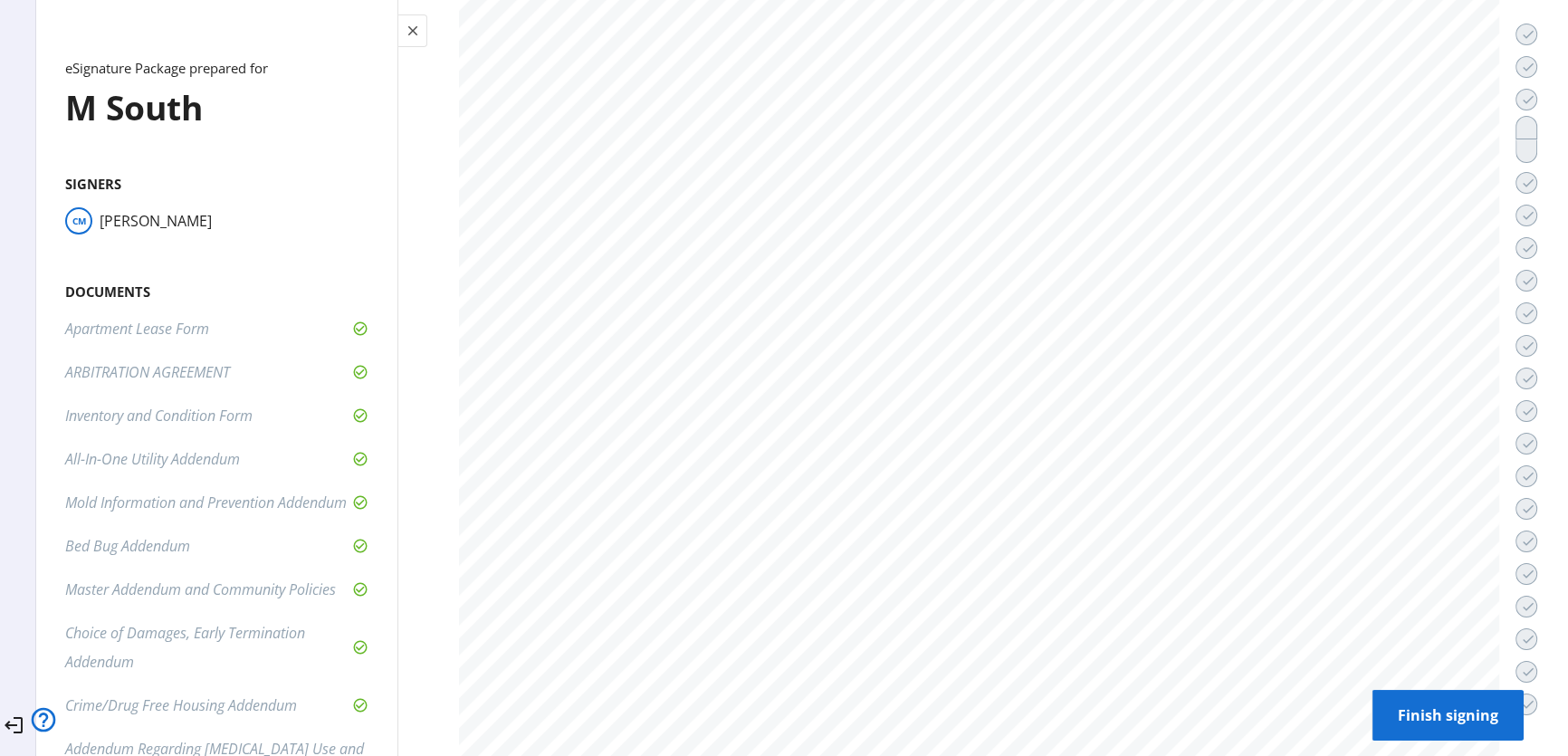
scroll to position [33387, 0]
click at [1418, 694] on span "Finish signing" at bounding box center [1447, 715] width 122 height 44
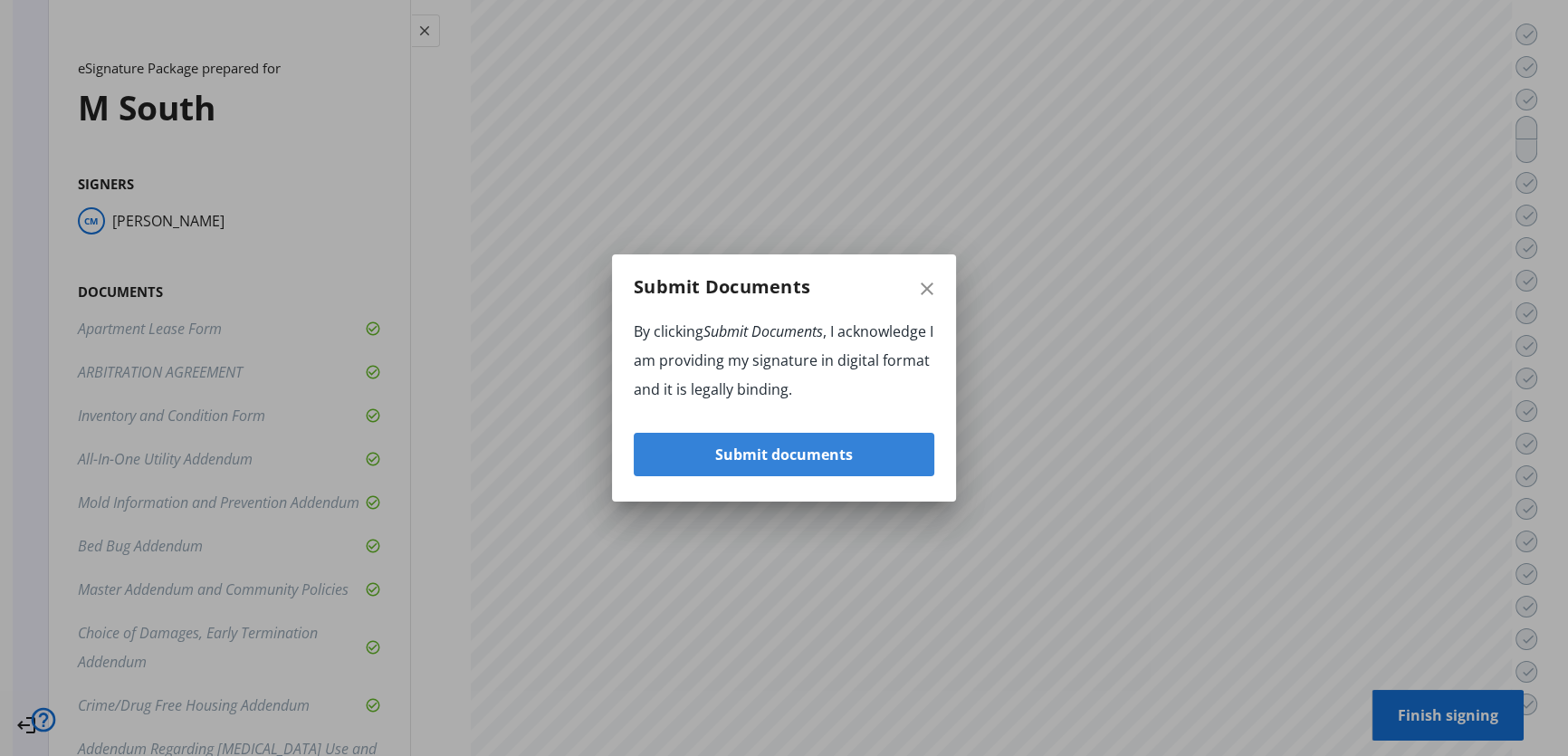
click at [881, 458] on span "button" at bounding box center [784, 455] width 300 height 44
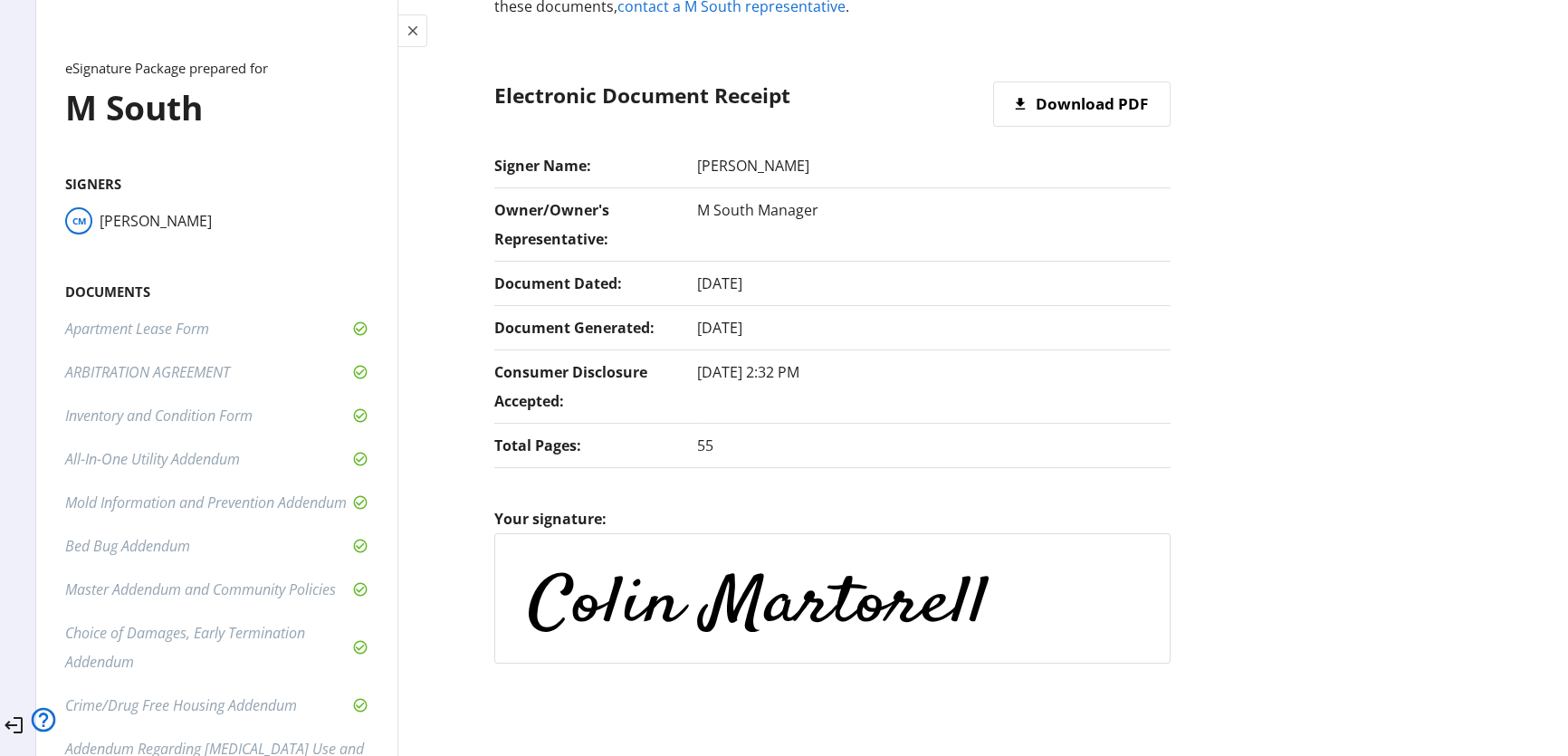
scroll to position [248, 0]
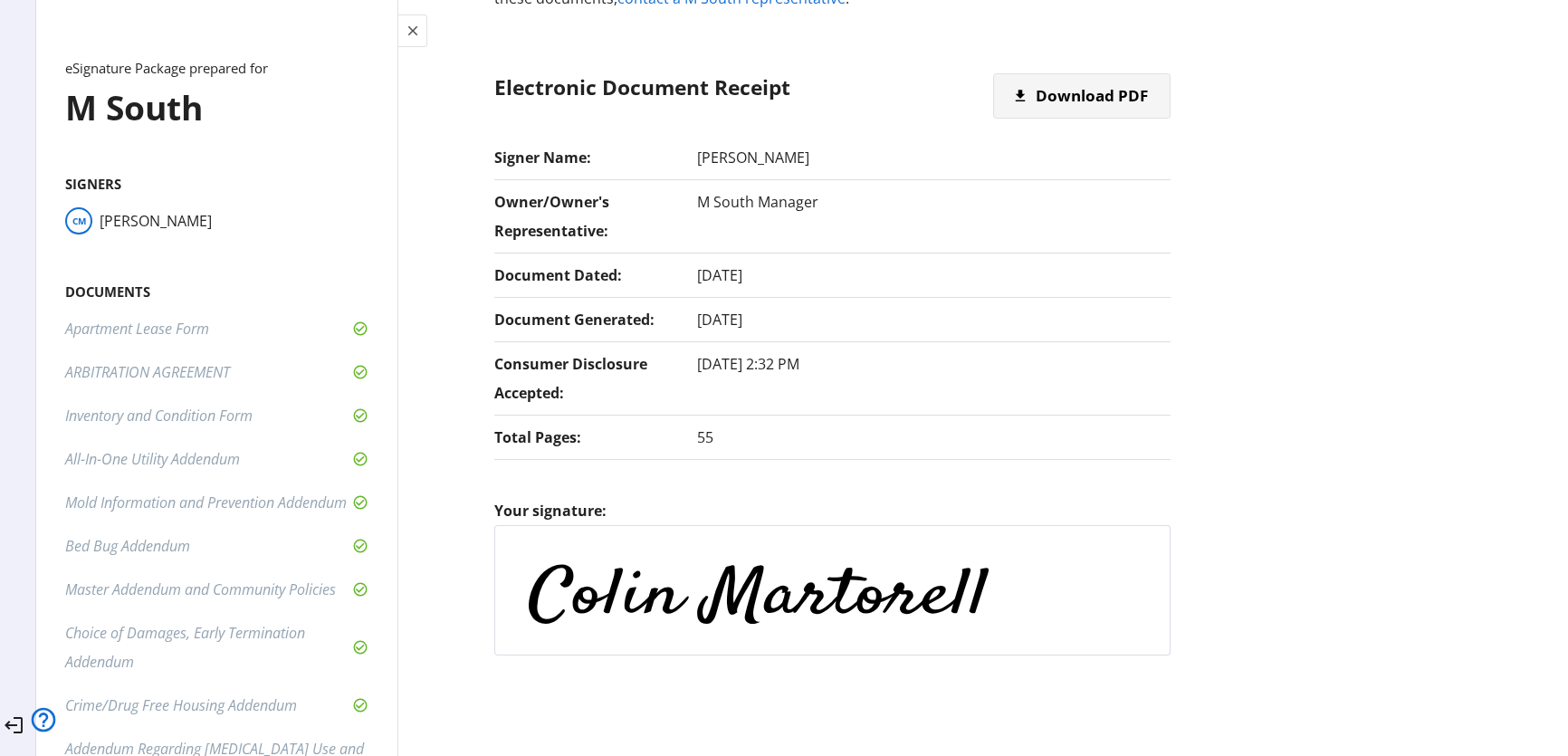
click at [1059, 105] on span "Download PDF" at bounding box center [1091, 96] width 112 height 44
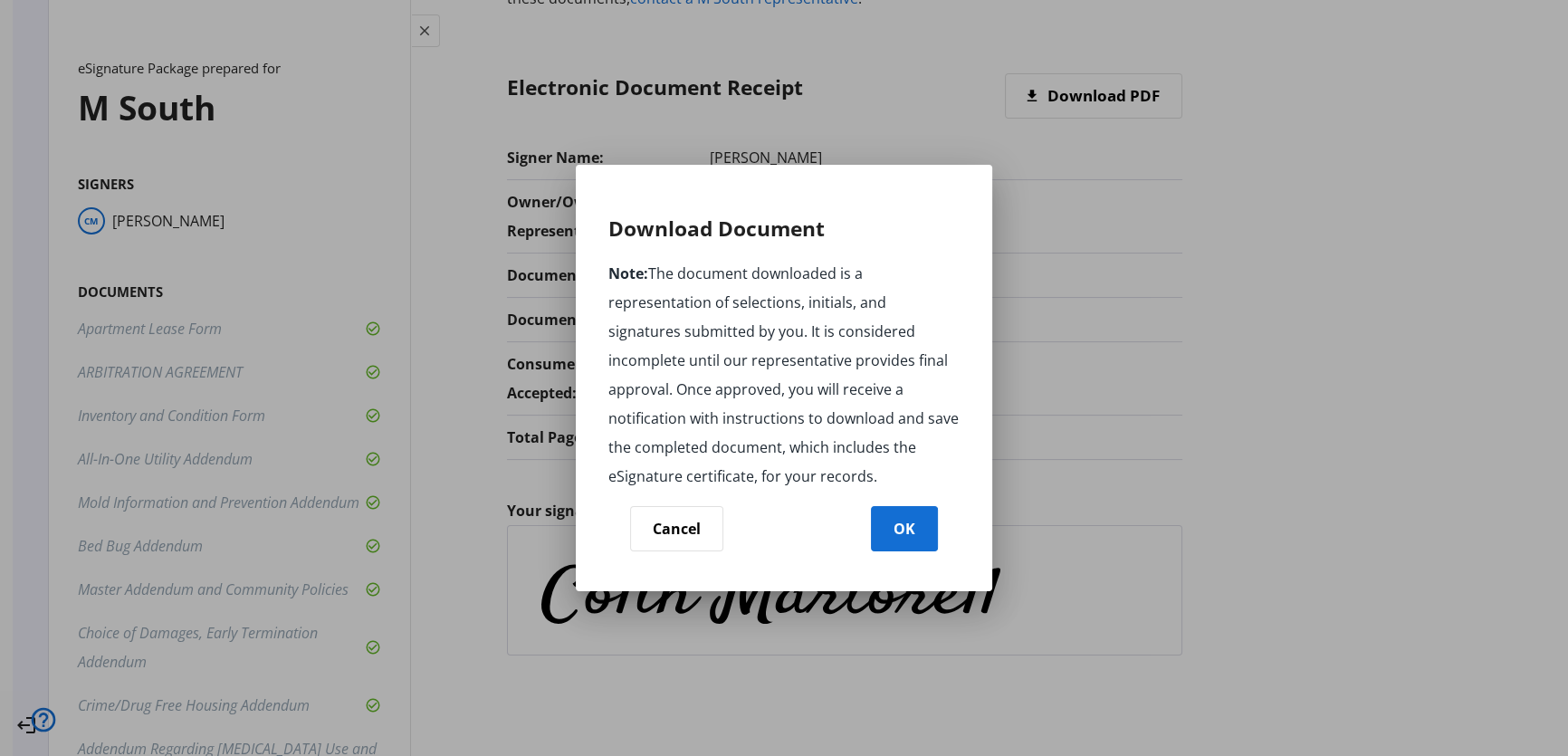
click at [910, 518] on span "button" at bounding box center [904, 529] width 65 height 44
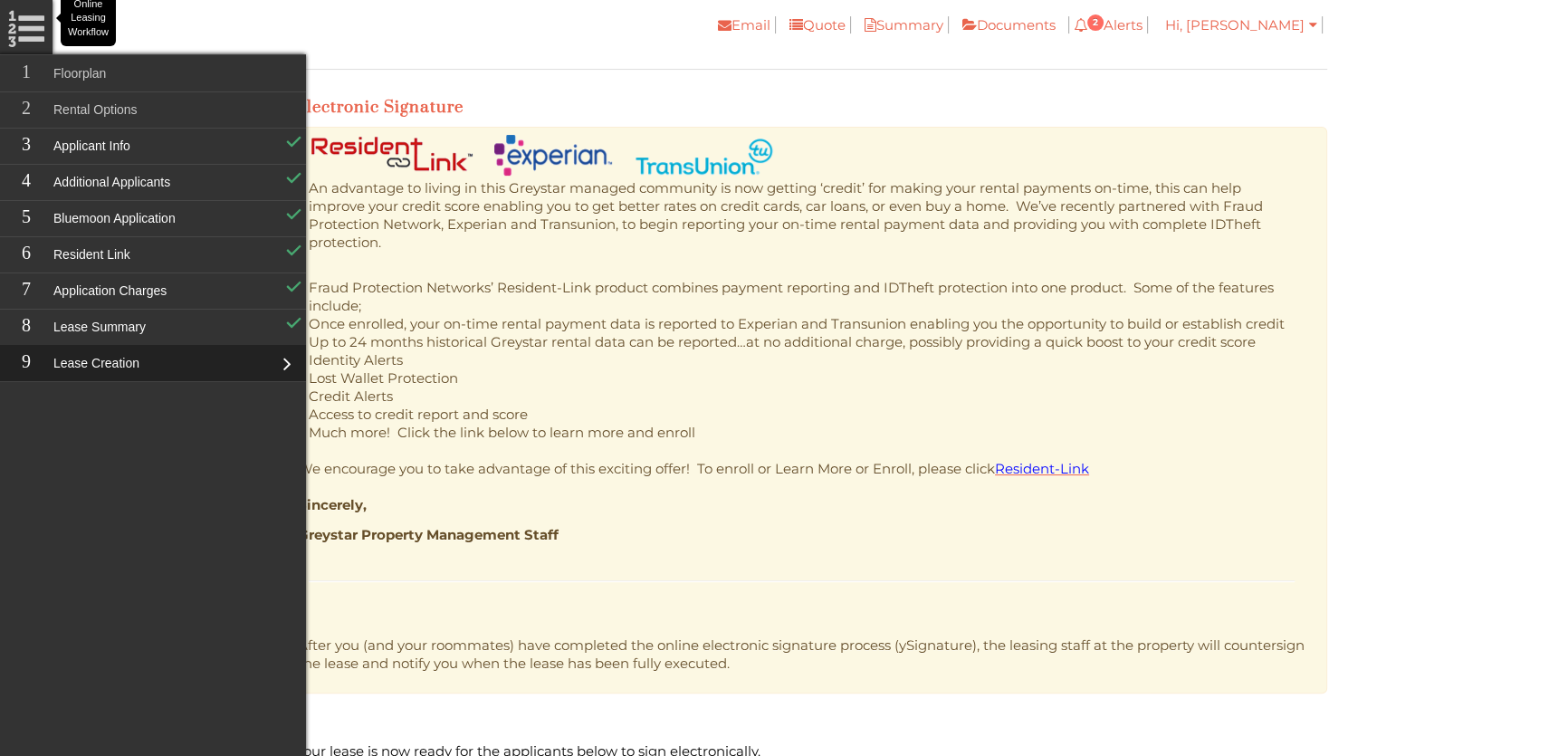
scroll to position [483, 0]
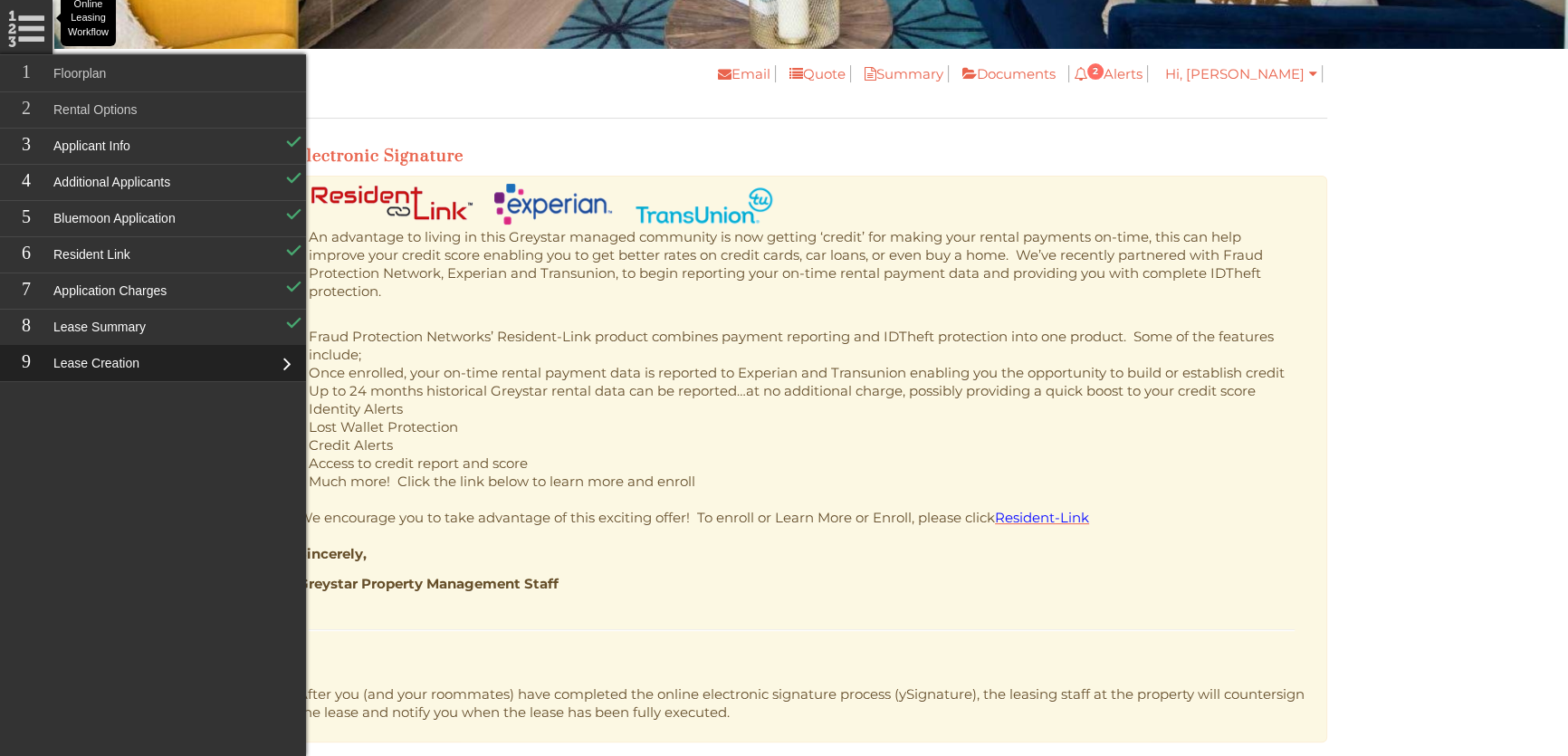
click at [963, 152] on h3 "Electronic Signature" at bounding box center [811, 156] width 1032 height 21
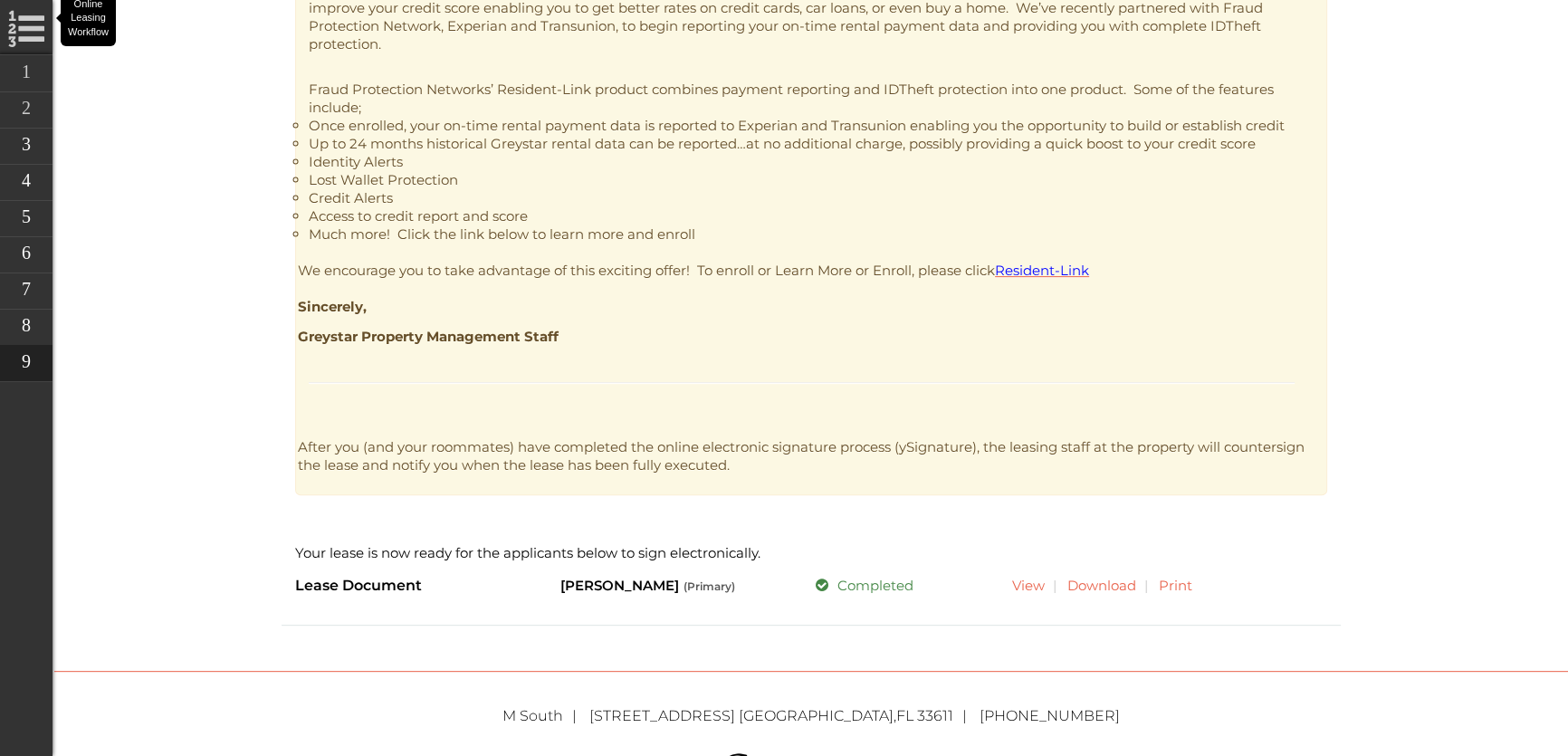
scroll to position [895, 0]
